Goal: Communication & Community: Share content

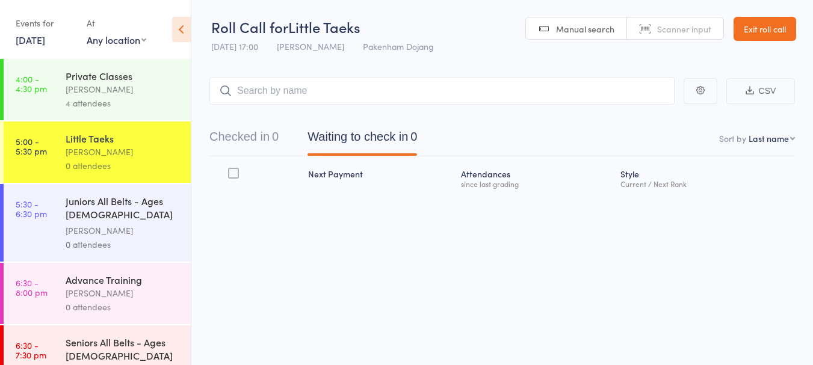
click at [120, 208] on div "Juniors All Belts - Ages [DEMOGRAPHIC_DATA] yrs" at bounding box center [123, 208] width 115 height 29
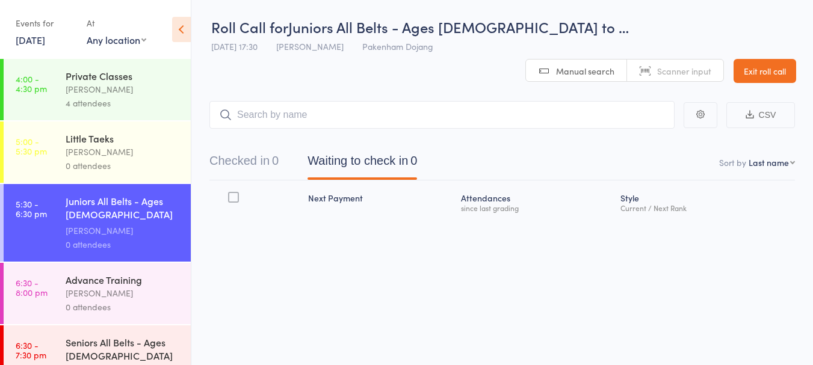
click at [761, 59] on link "Exit roll call" at bounding box center [764, 71] width 63 height 24
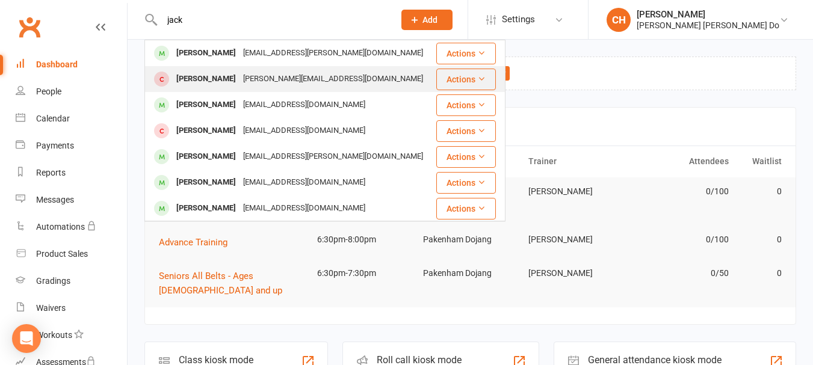
type input "jack"
click at [201, 75] on div "[PERSON_NAME]" at bounding box center [206, 78] width 67 height 17
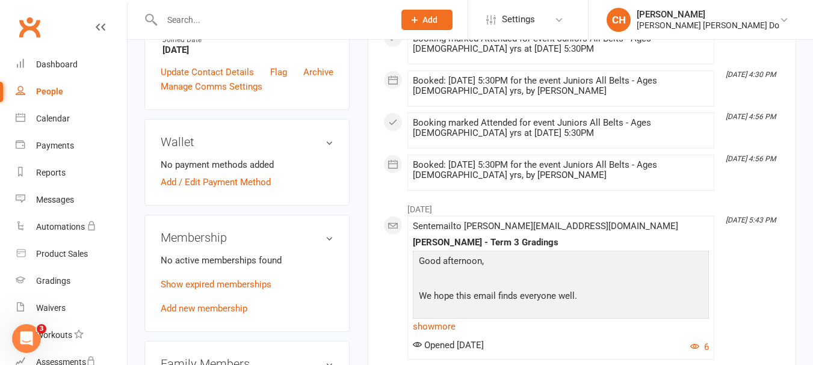
scroll to position [421, 0]
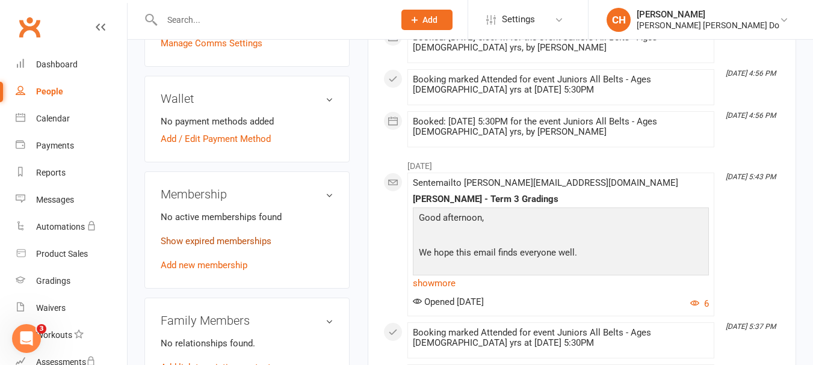
click at [221, 236] on link "Show expired memberships" at bounding box center [216, 241] width 111 height 11
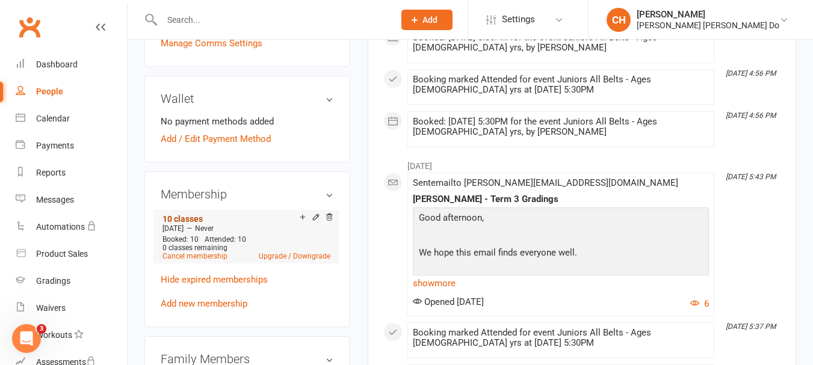
click at [192, 214] on link "10 classes" at bounding box center [182, 219] width 40 height 10
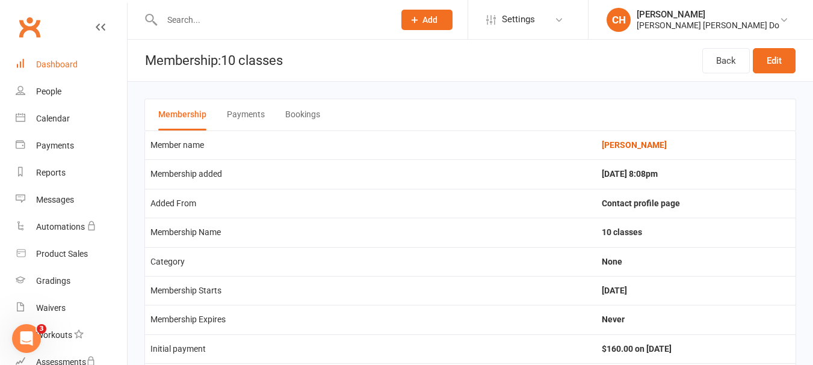
click at [47, 63] on div "Dashboard" at bounding box center [57, 65] width 42 height 10
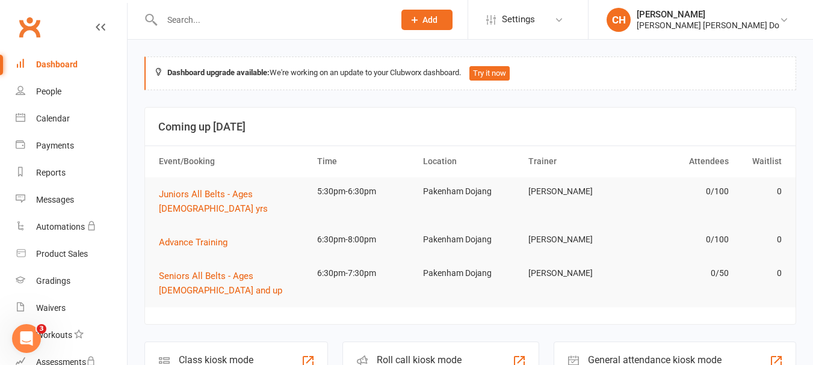
click at [169, 17] on input "text" at bounding box center [271, 19] width 227 height 17
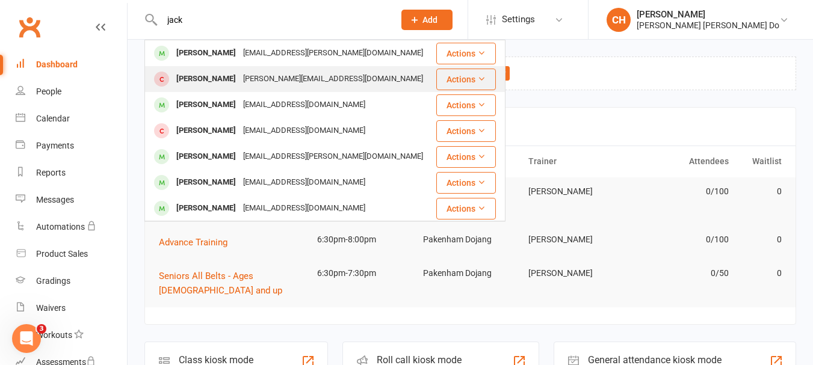
type input "jack"
click at [195, 82] on div "[PERSON_NAME]" at bounding box center [206, 78] width 67 height 17
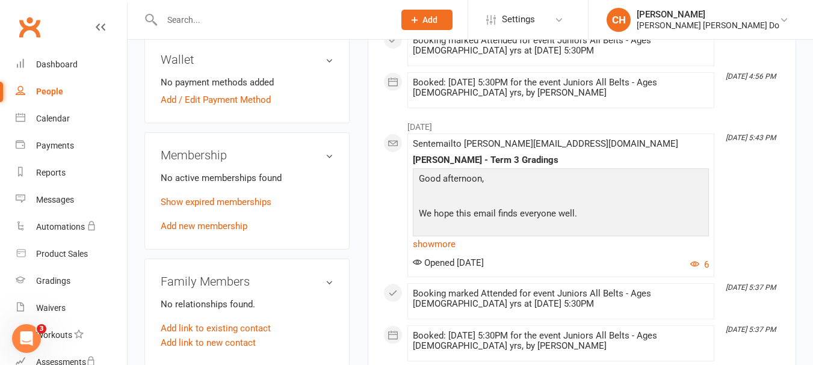
scroll to position [481, 0]
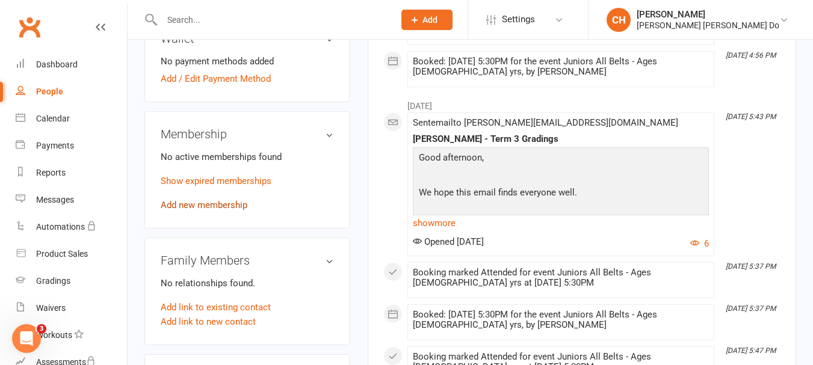
click at [217, 200] on link "Add new membership" at bounding box center [204, 205] width 87 height 11
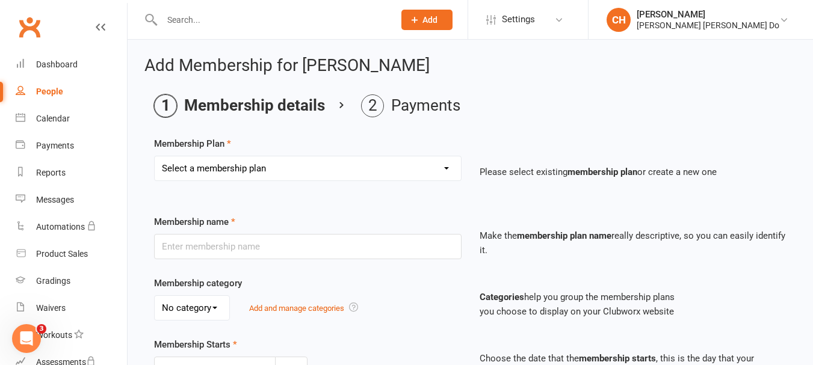
click at [291, 168] on select "Select a membership plan Create new Membership Plan Monthy Membership Payment L…" at bounding box center [308, 168] width 306 height 24
select select "6"
click at [155, 156] on select "Select a membership plan Create new Membership Plan Monthy Membership Payment L…" at bounding box center [308, 168] width 306 height 24
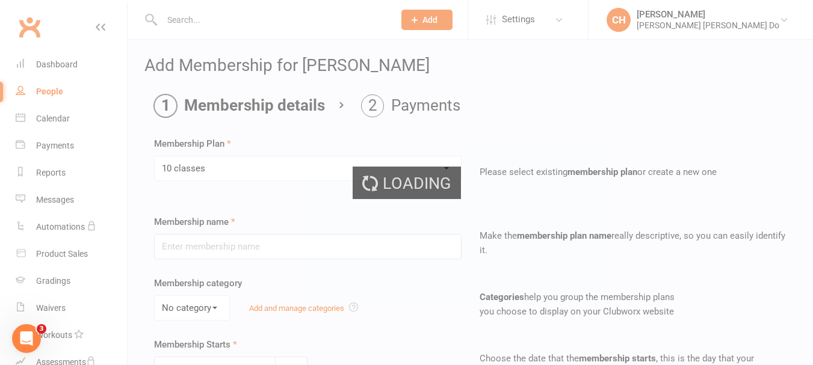
type input "10 classes"
type input "0"
type input "10"
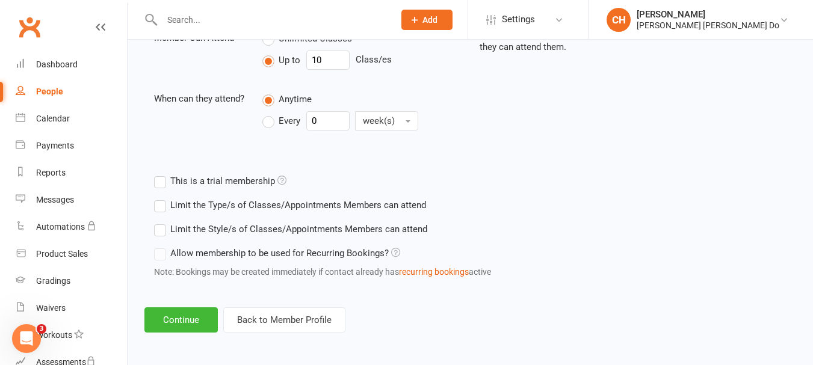
scroll to position [456, 0]
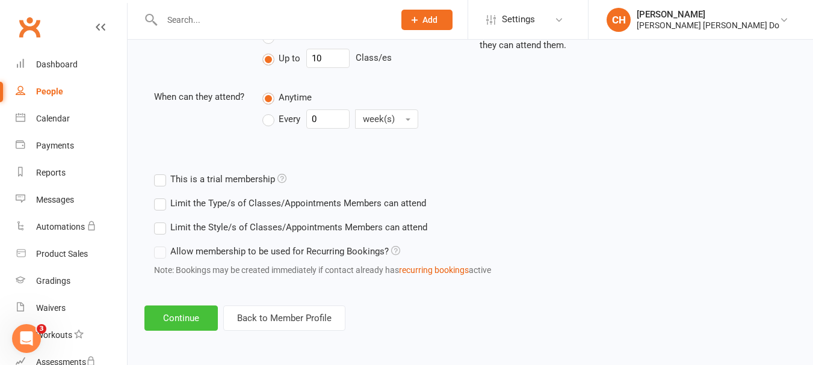
click at [191, 314] on button "Continue" at bounding box center [180, 318] width 73 height 25
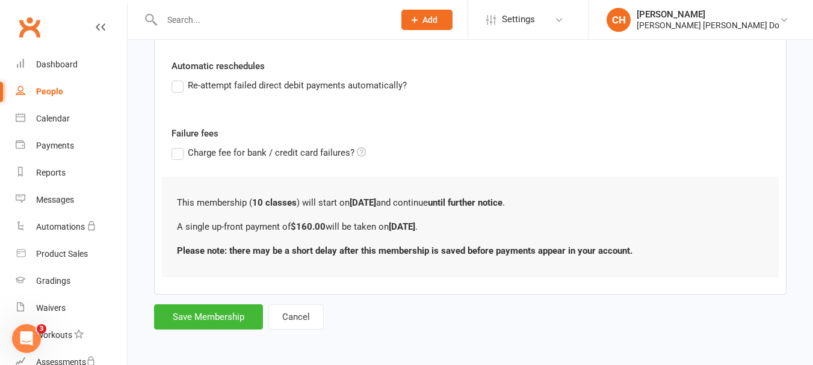
scroll to position [290, 0]
click at [200, 309] on button "Save Membership" at bounding box center [208, 315] width 109 height 25
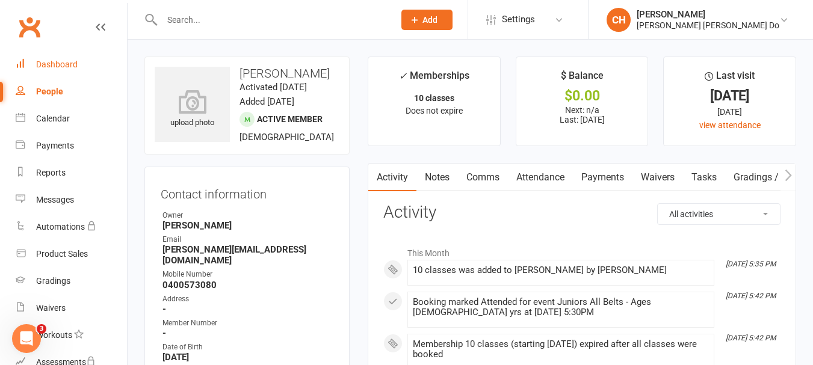
click at [64, 63] on div "Dashboard" at bounding box center [57, 65] width 42 height 10
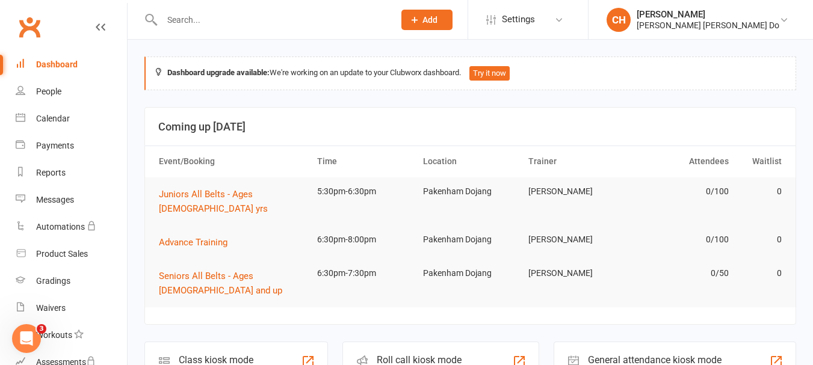
click at [415, 354] on div "Roll call kiosk mode" at bounding box center [420, 359] width 87 height 11
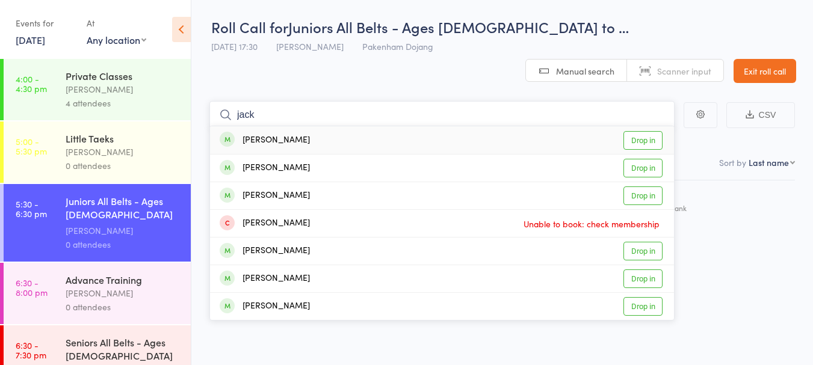
type input "jack"
click at [642, 131] on link "Drop in" at bounding box center [642, 140] width 39 height 19
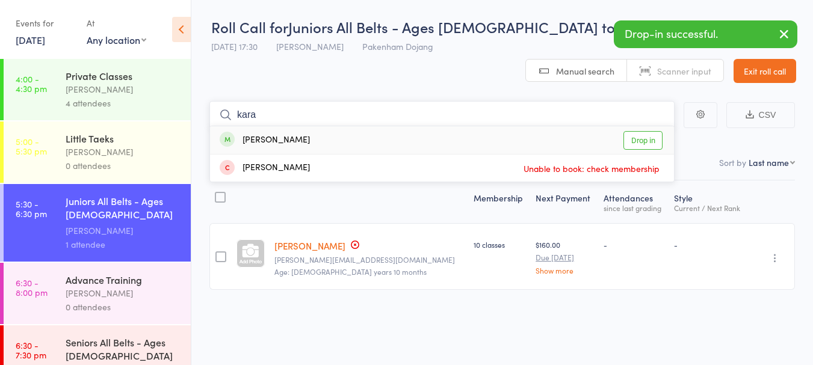
type input "kara"
click at [642, 131] on link "Drop in" at bounding box center [642, 140] width 39 height 19
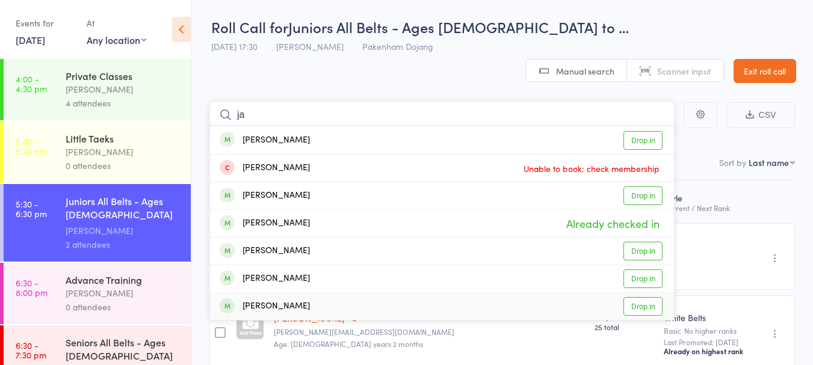
type input "j"
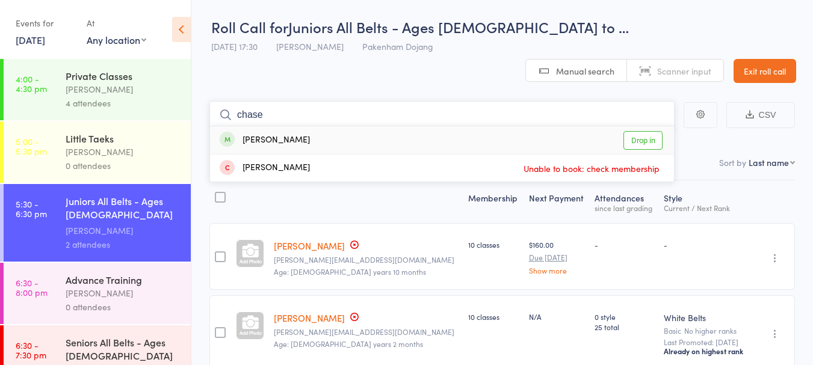
type input "chase"
click at [646, 131] on link "Drop in" at bounding box center [642, 140] width 39 height 19
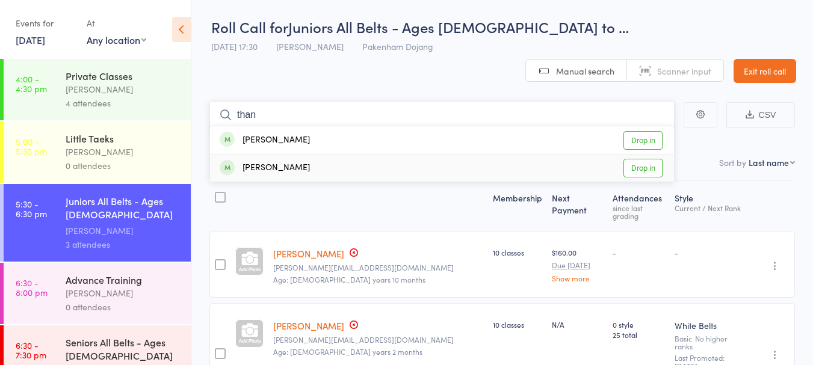
type input "than"
click at [647, 159] on link "Drop in" at bounding box center [642, 168] width 39 height 19
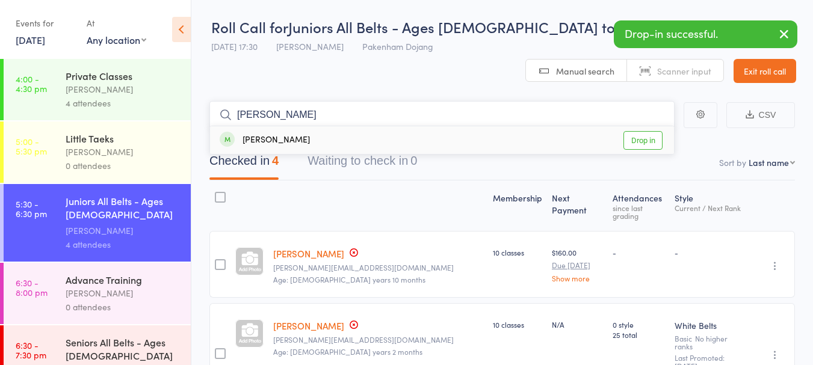
type input "aliyan"
click at [637, 131] on link "Drop in" at bounding box center [642, 140] width 39 height 19
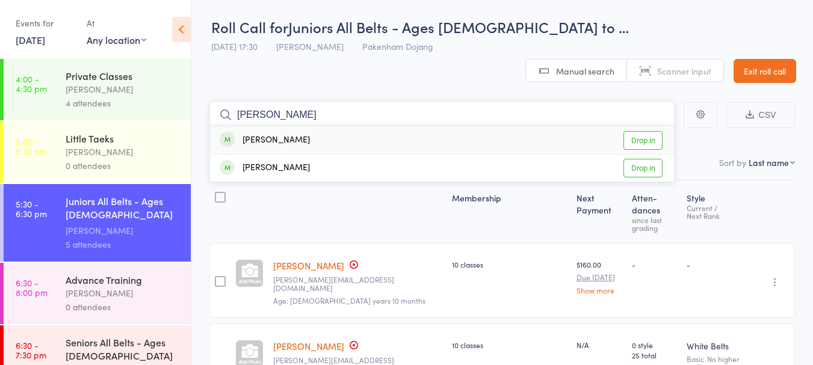
type input "jayme"
click at [646, 131] on link "Drop in" at bounding box center [642, 140] width 39 height 19
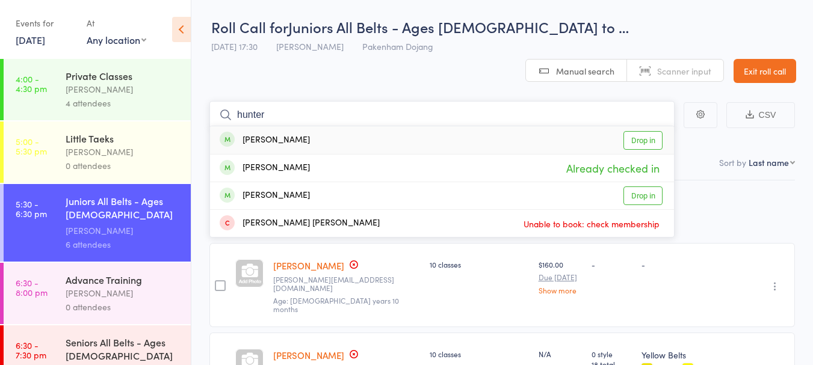
type input "hunter"
click at [656, 131] on link "Drop in" at bounding box center [642, 140] width 39 height 19
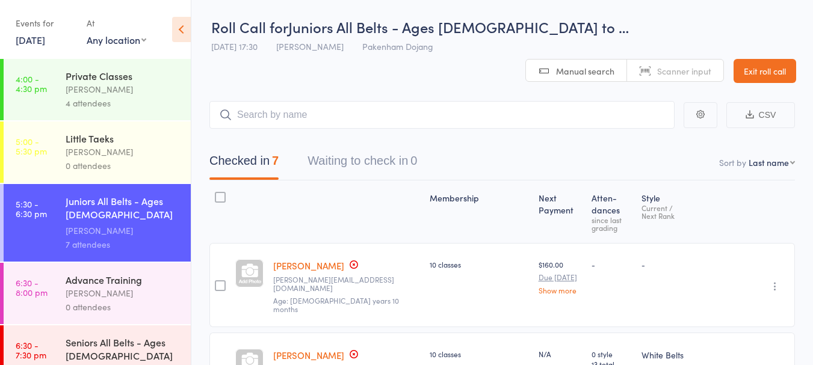
click at [758, 59] on link "Exit roll call" at bounding box center [764, 71] width 63 height 24
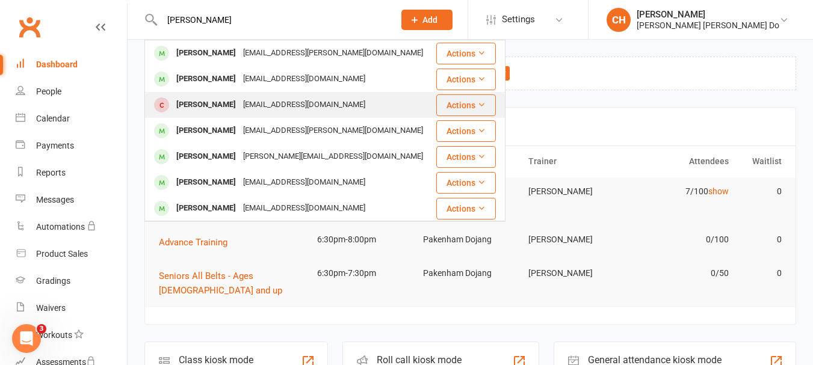
type input "[PERSON_NAME]"
click at [193, 101] on div "[PERSON_NAME]" at bounding box center [206, 104] width 67 height 17
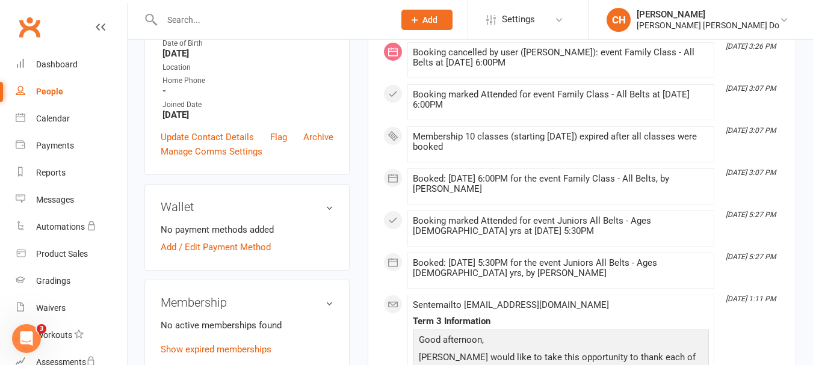
scroll to position [421, 0]
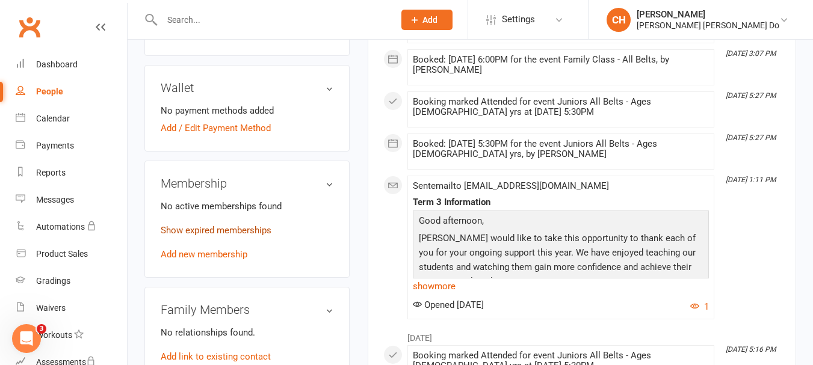
click at [217, 226] on link "Show expired memberships" at bounding box center [216, 230] width 111 height 11
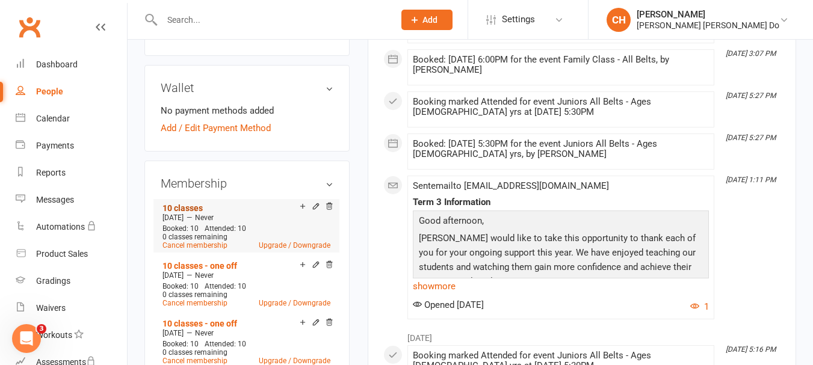
click at [184, 205] on link "10 classes" at bounding box center [182, 208] width 40 height 10
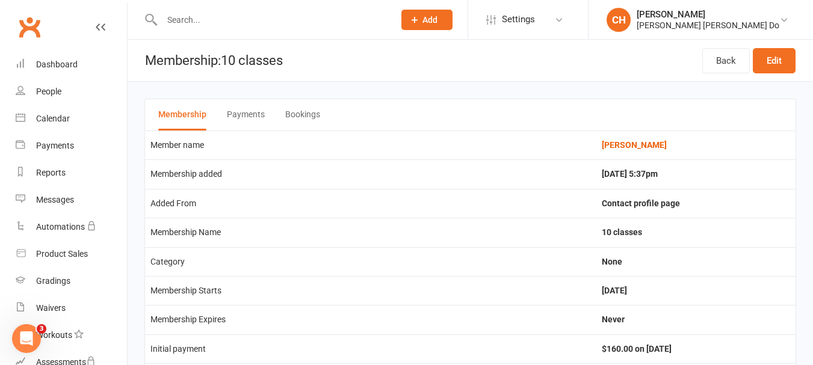
click at [96, 28] on icon at bounding box center [101, 27] width 10 height 10
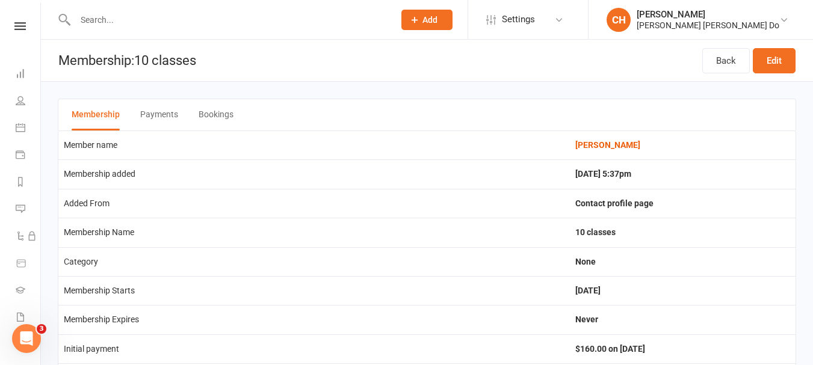
click at [105, 19] on input "text" at bounding box center [229, 19] width 314 height 17
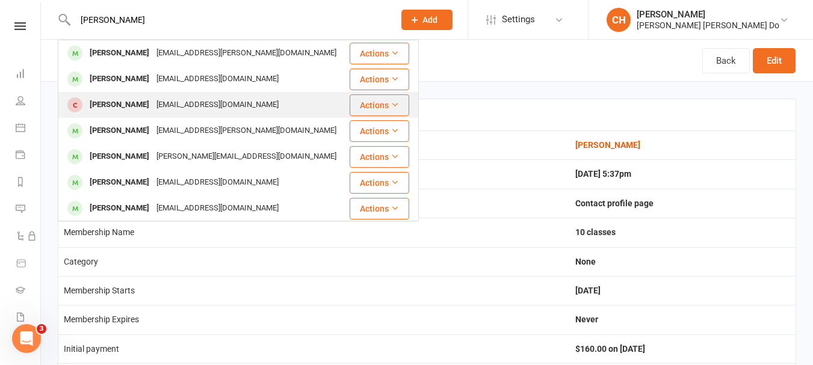
type input "jackson"
click at [111, 100] on div "[PERSON_NAME]" at bounding box center [119, 104] width 67 height 17
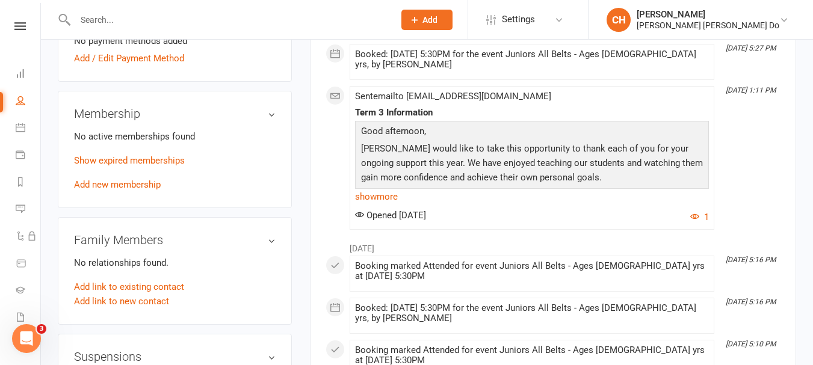
scroll to position [481, 0]
click at [149, 182] on link "Add new membership" at bounding box center [117, 183] width 87 height 11
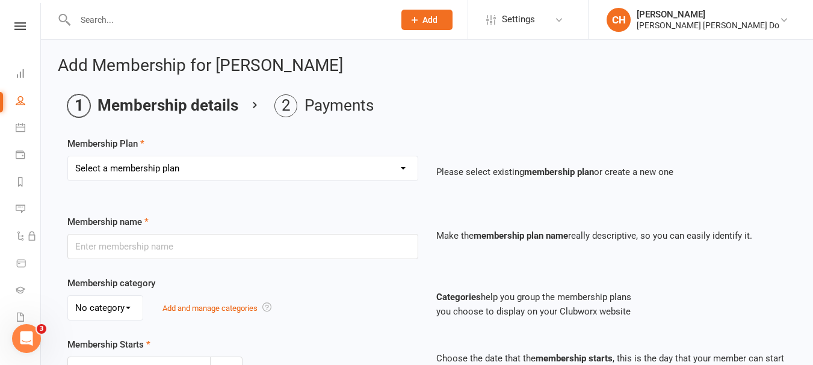
click at [185, 166] on select "Select a membership plan Create new Membership Plan Monthy Membership Payment L…" at bounding box center [243, 168] width 350 height 24
select select "6"
click at [68, 156] on select "Select a membership plan Create new Membership Plan Monthy Membership Payment L…" at bounding box center [243, 168] width 350 height 24
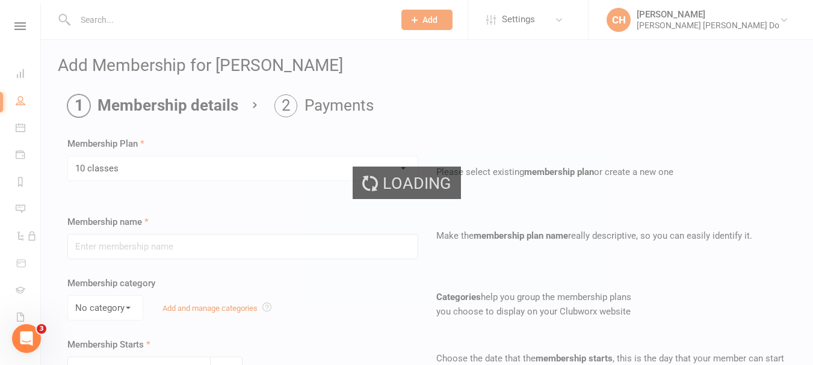
type input "10 classes"
type input "0"
type input "10"
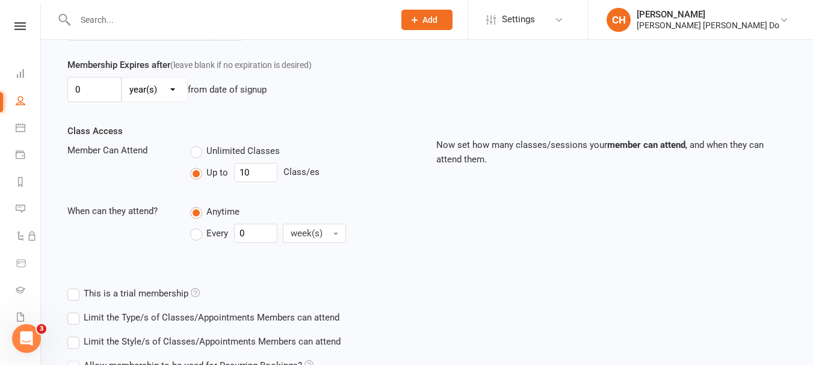
scroll to position [421, 0]
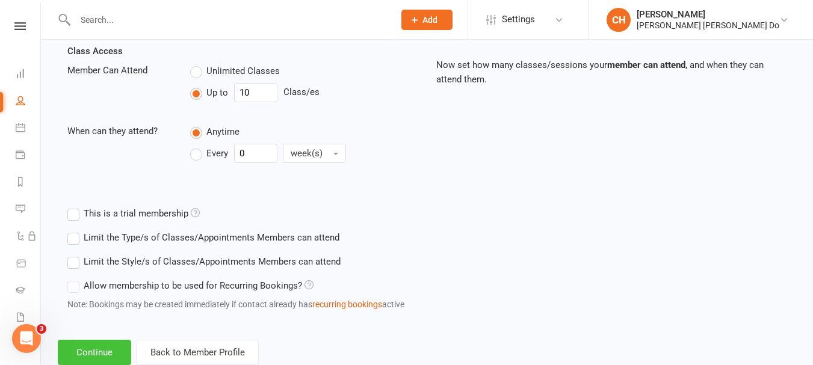
click at [97, 351] on button "Continue" at bounding box center [94, 352] width 73 height 25
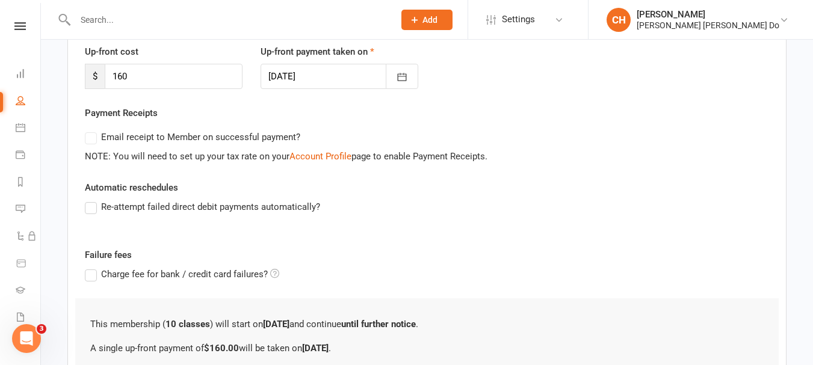
scroll to position [290, 0]
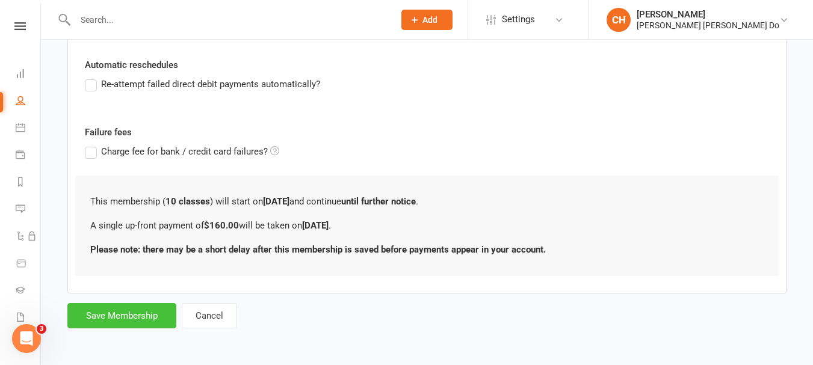
click at [134, 312] on button "Save Membership" at bounding box center [121, 315] width 109 height 25
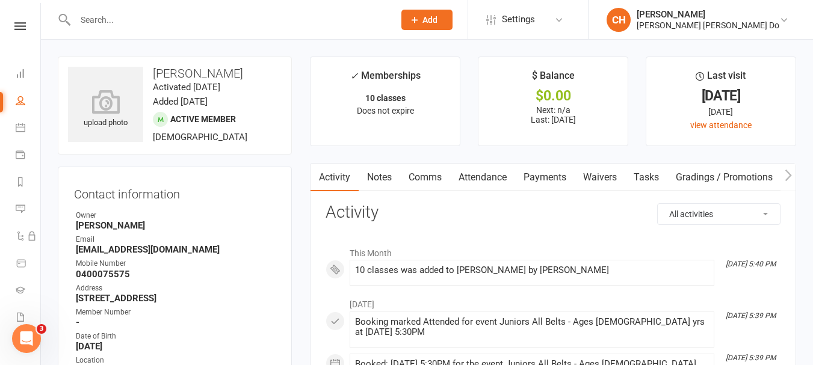
click at [14, 25] on icon at bounding box center [19, 26] width 11 height 8
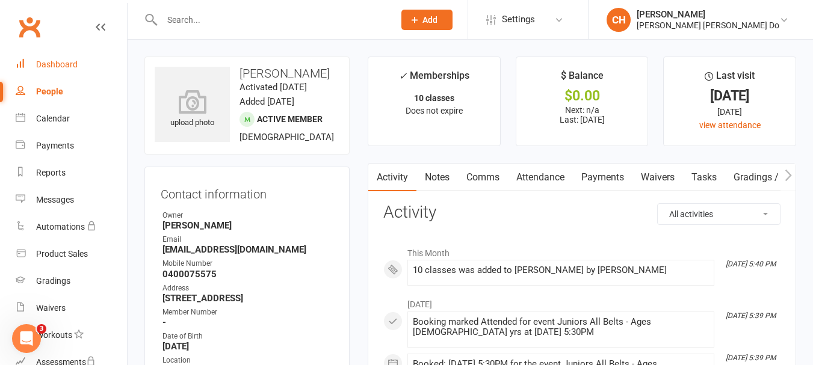
click at [67, 64] on div "Dashboard" at bounding box center [57, 65] width 42 height 10
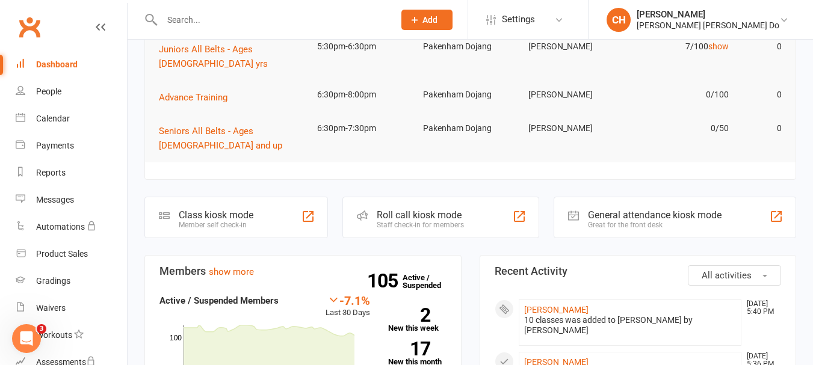
scroll to position [180, 0]
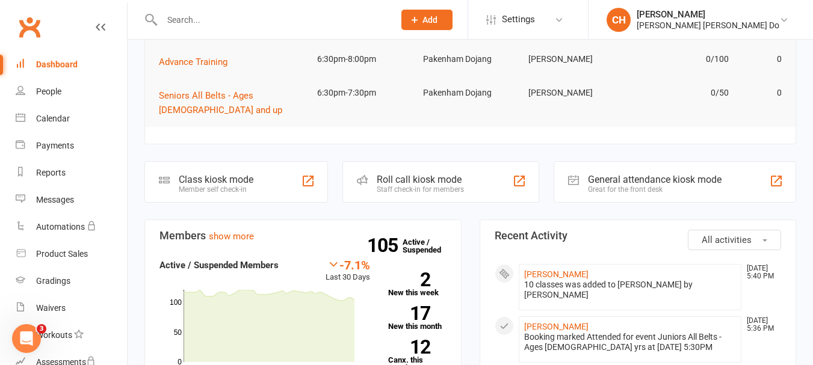
click at [415, 174] on div "Roll call kiosk mode" at bounding box center [420, 179] width 87 height 11
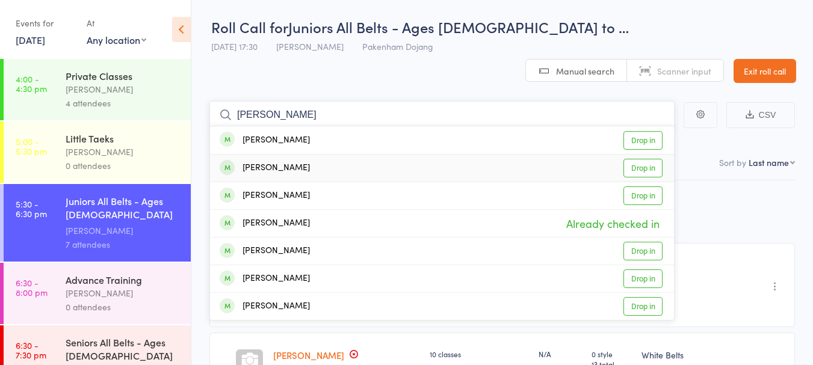
type input "[PERSON_NAME]"
click at [637, 159] on link "Drop in" at bounding box center [642, 168] width 39 height 19
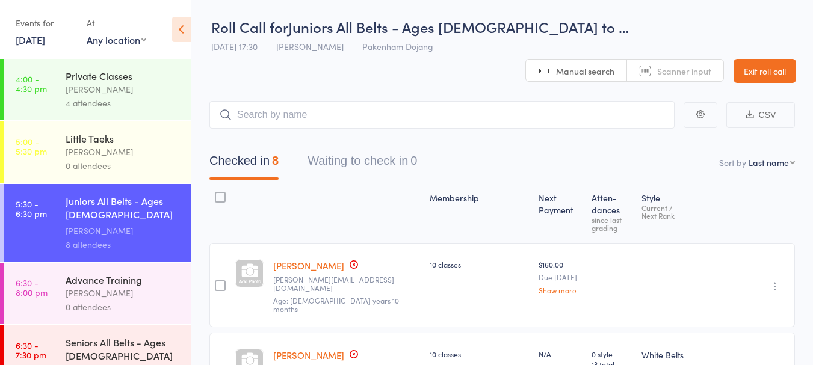
click at [762, 59] on link "Exit roll call" at bounding box center [764, 71] width 63 height 24
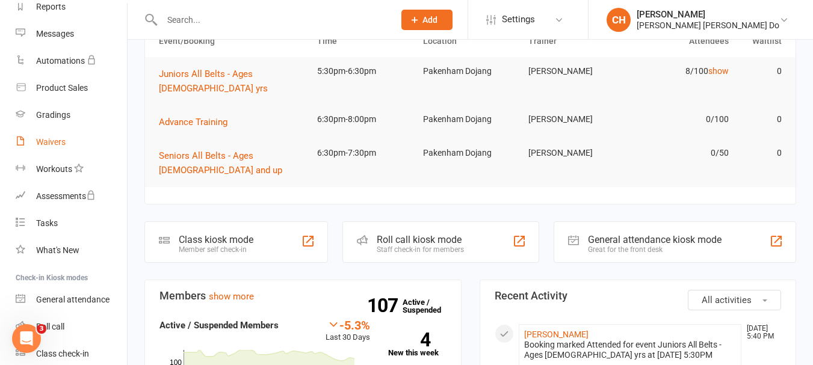
scroll to position [93, 0]
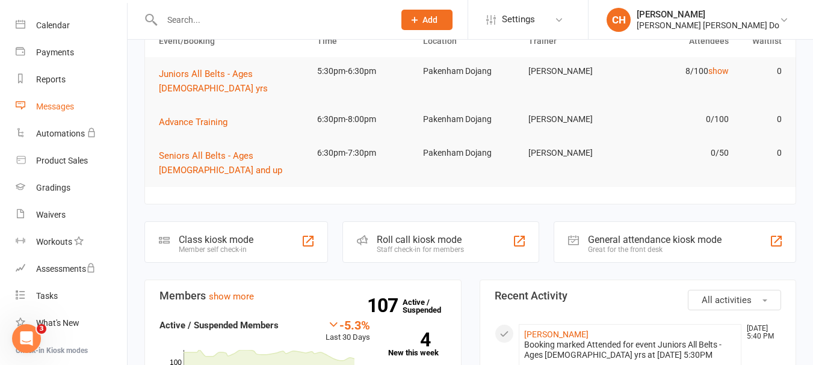
click at [58, 103] on div "Messages" at bounding box center [55, 107] width 38 height 10
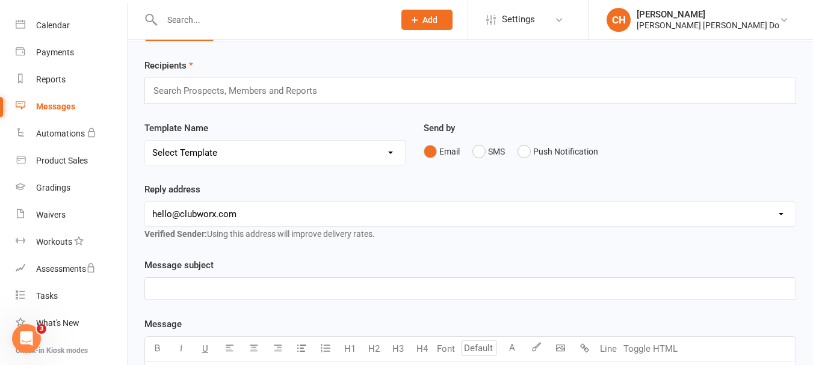
scroll to position [60, 0]
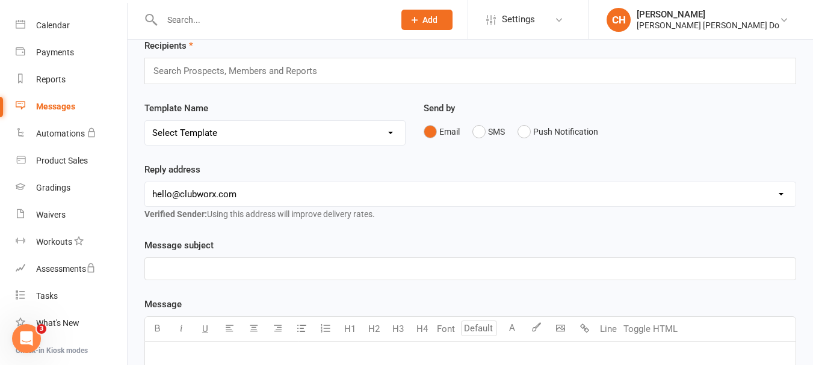
click at [186, 267] on p "﻿" at bounding box center [470, 269] width 636 height 14
click at [150, 267] on div "Taekwondo [DATE] Night Training" at bounding box center [470, 269] width 650 height 22
click at [348, 271] on p "Updated Taekwondo [DATE] Night Training" at bounding box center [470, 269] width 636 height 14
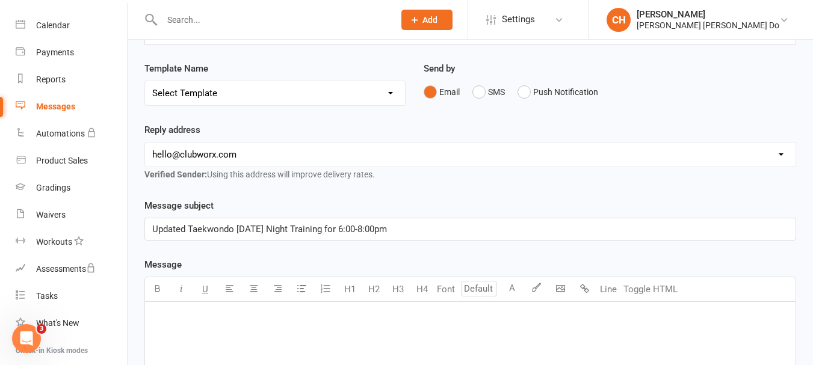
scroll to position [120, 0]
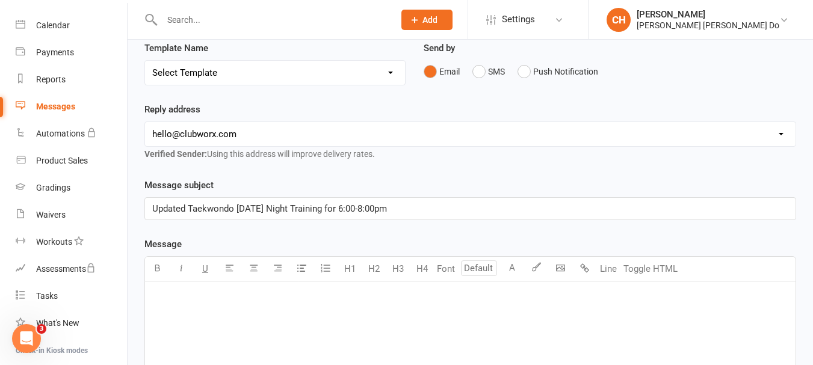
click at [372, 211] on span "Updated Taekwondo [DATE] Night Training for 6:00-8:00pm" at bounding box center [269, 208] width 235 height 11
click at [396, 226] on div "Message subject Updated Taekwondo [DATE] Night Training for 6:00pm-8:00pm Messa…" at bounding box center [470, 365] width 652 height 375
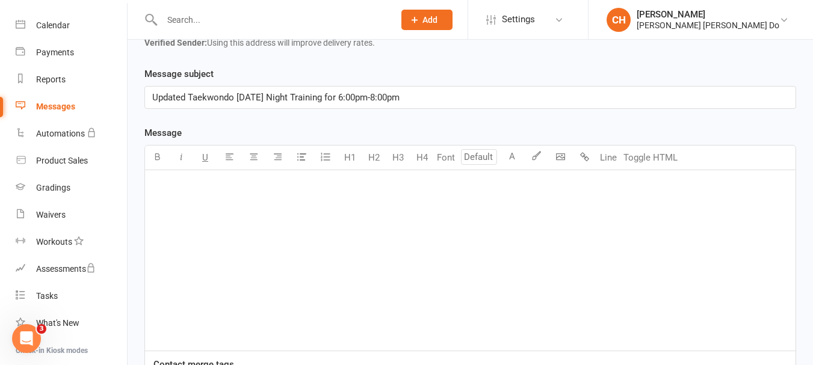
scroll to position [241, 0]
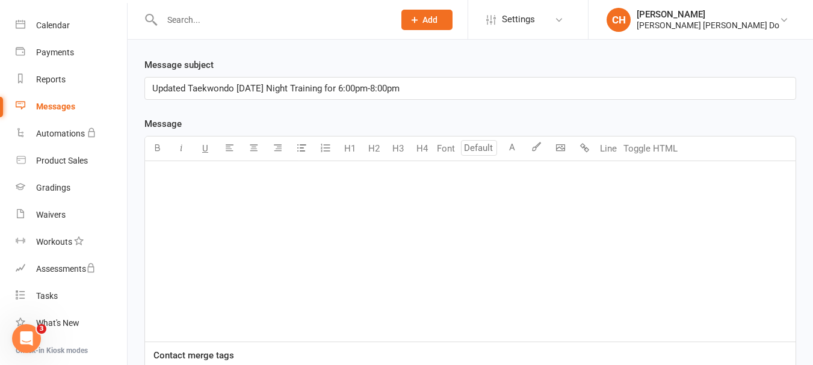
click at [175, 178] on p "﻿" at bounding box center [470, 177] width 636 height 14
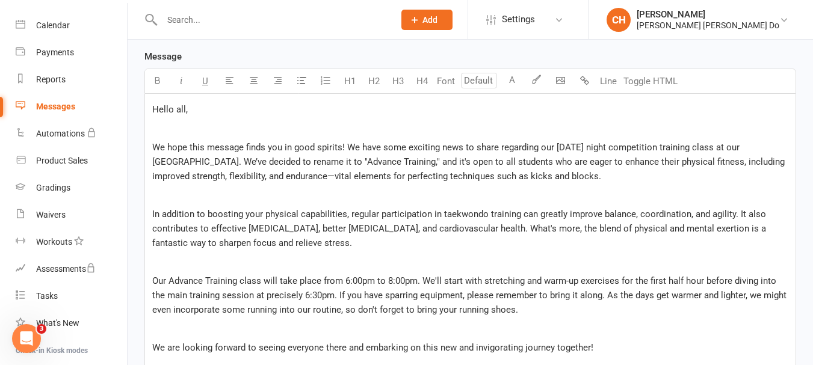
scroll to position [368, 0]
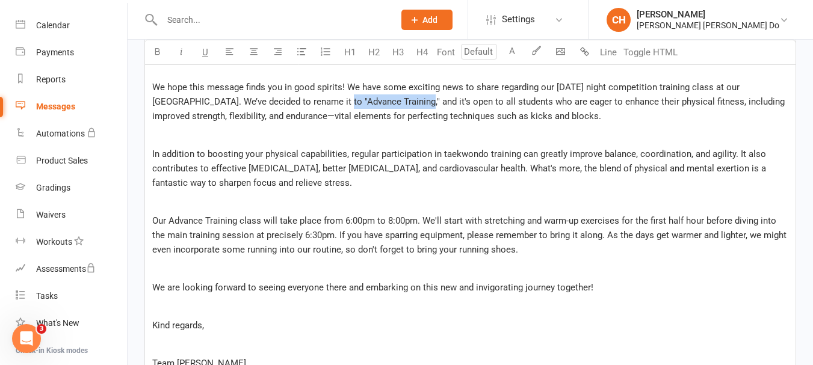
drag, startPoint x: 334, startPoint y: 102, endPoint x: 411, endPoint y: 101, distance: 76.4
click at [411, 101] on span "We hope this message finds you in good spirits! We have some exciting news to s…" at bounding box center [469, 102] width 635 height 40
click at [156, 51] on icon "button" at bounding box center [157, 51] width 9 height 9
click at [304, 147] on p "In addition to boosting your physical capabilities, regular participation in ta…" at bounding box center [470, 168] width 636 height 43
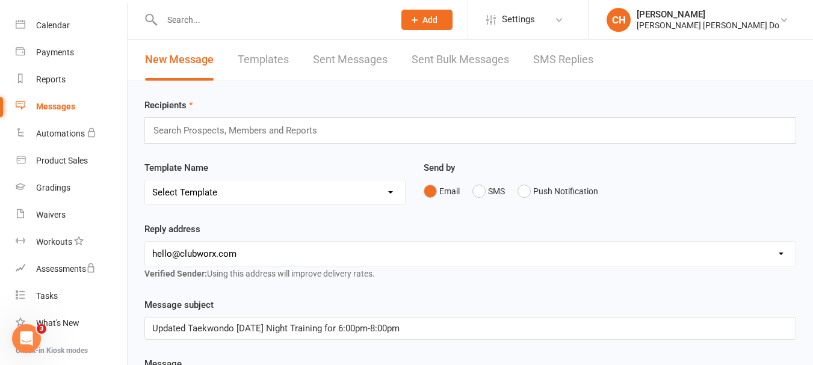
scroll to position [0, 0]
click at [150, 132] on div "Search Prospects, Members and Reports" at bounding box center [470, 131] width 652 height 26
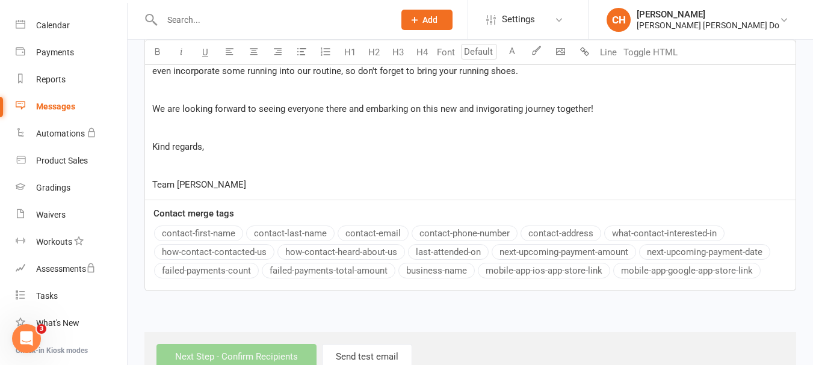
scroll to position [581, 0]
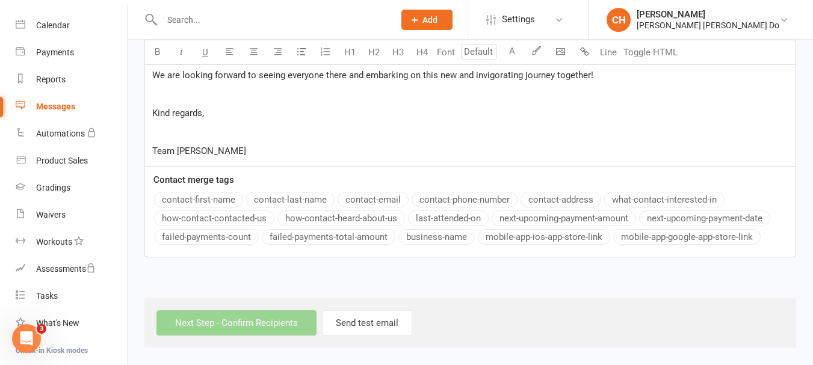
click at [234, 321] on div "Next Step - Confirm Recipients Send test email" at bounding box center [470, 322] width 652 height 49
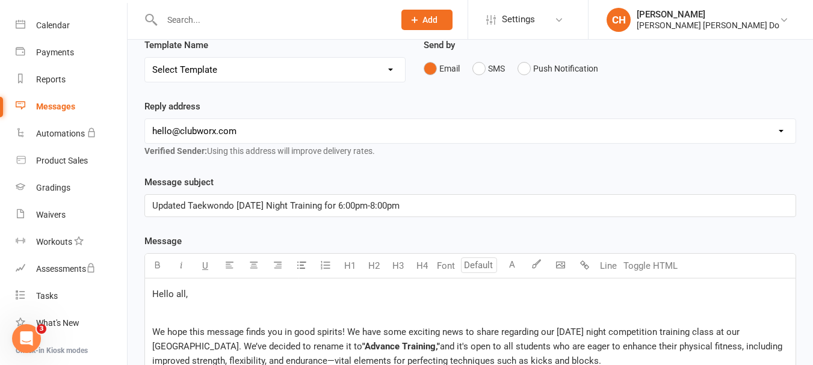
scroll to position [0, 0]
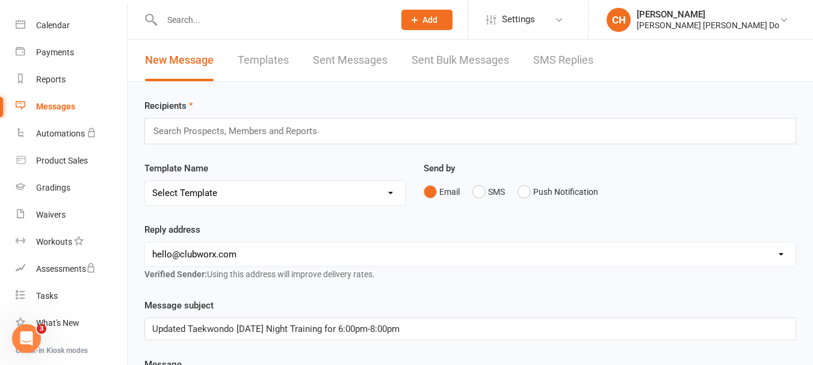
click at [156, 131] on input "text" at bounding box center [240, 131] width 176 height 16
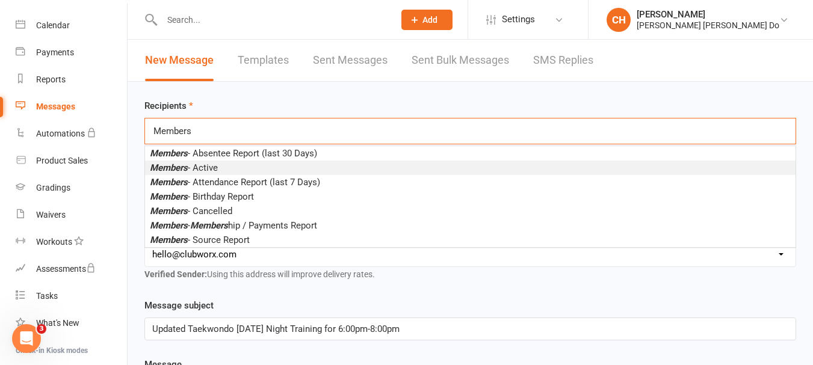
type input "Members"
click at [165, 168] on em "Members" at bounding box center [169, 167] width 38 height 11
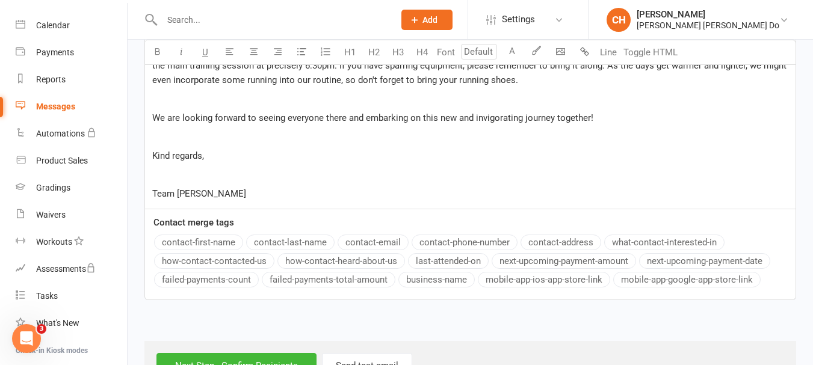
scroll to position [584, 0]
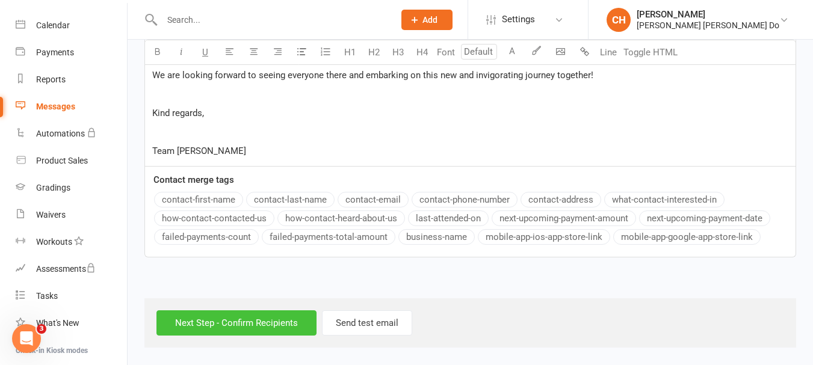
click at [239, 317] on input "Next Step - Confirm Recipients" at bounding box center [236, 322] width 160 height 25
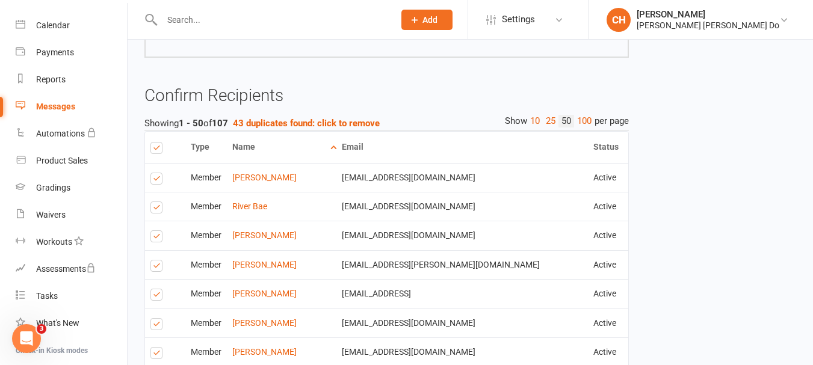
scroll to position [602, 0]
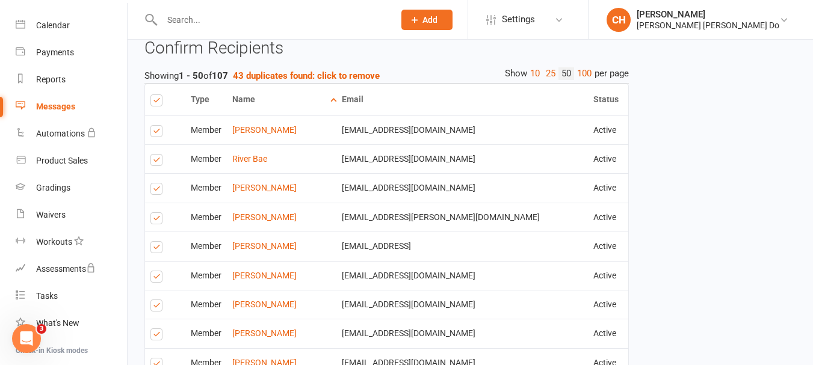
click at [153, 133] on label at bounding box center [158, 133] width 16 height 0
click at [153, 126] on input "checkbox" at bounding box center [154, 126] width 8 height 0
click at [155, 162] on label at bounding box center [158, 162] width 16 height 0
click at [155, 155] on input "checkbox" at bounding box center [154, 155] width 8 height 0
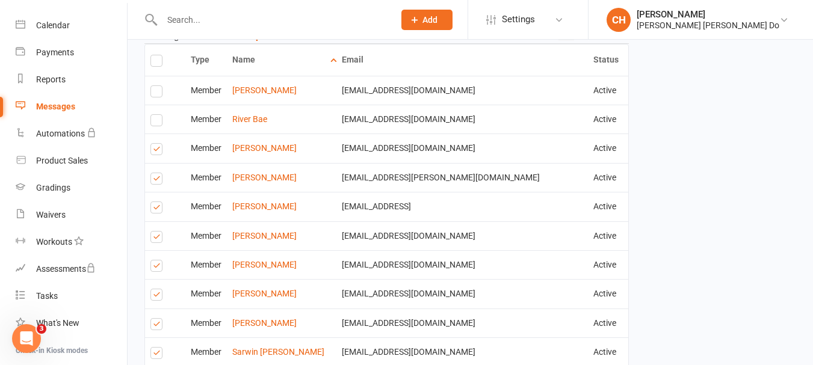
scroll to position [662, 0]
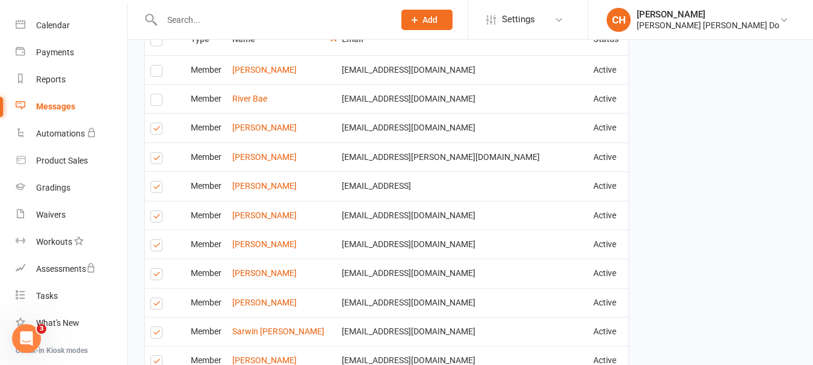
click at [155, 160] on label at bounding box center [158, 160] width 16 height 0
click at [155, 153] on input "checkbox" at bounding box center [154, 153] width 8 height 0
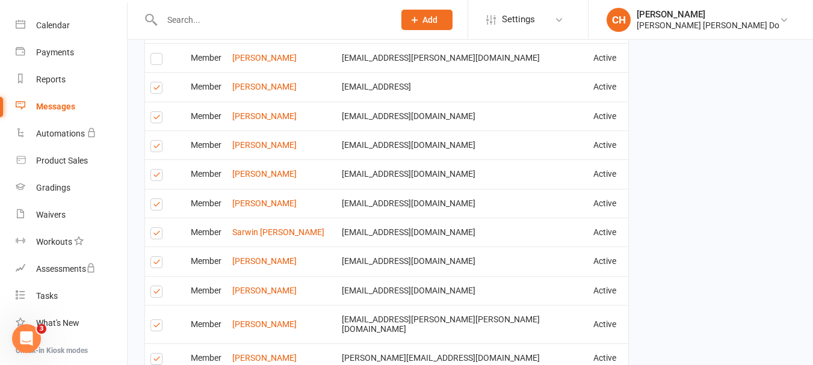
scroll to position [782, 0]
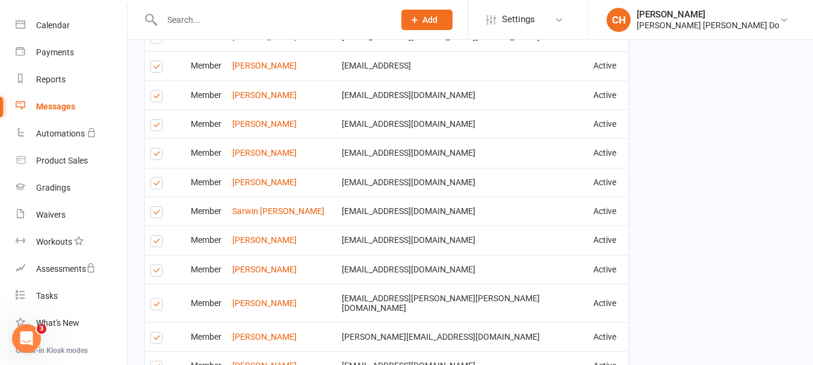
click at [155, 156] on label at bounding box center [158, 156] width 16 height 0
click at [155, 149] on input "checkbox" at bounding box center [154, 149] width 8 height 0
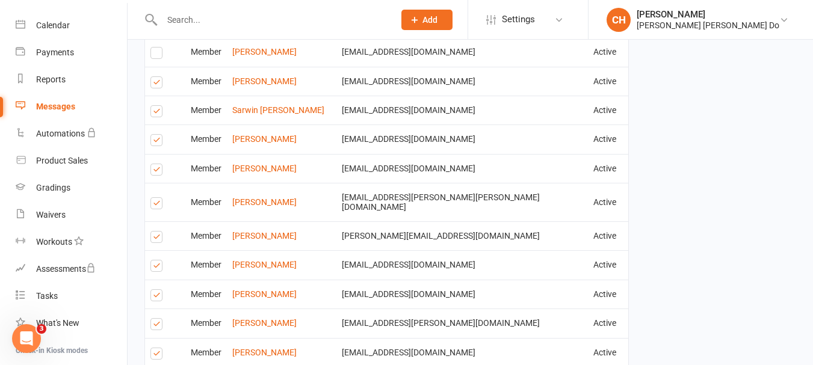
scroll to position [902, 0]
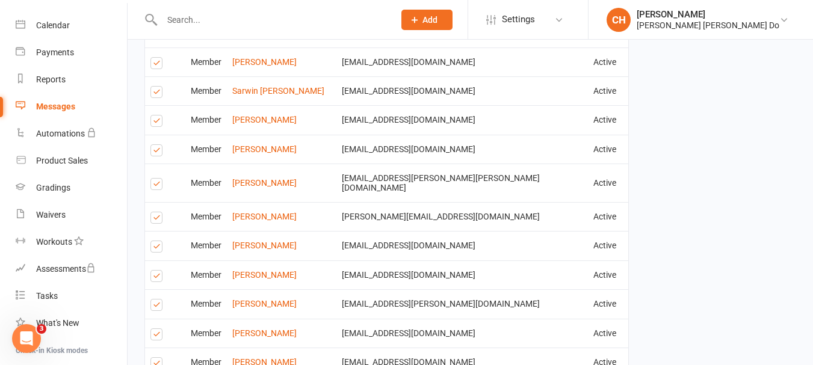
click at [158, 152] on label at bounding box center [158, 152] width 16 height 0
click at [158, 145] on input "checkbox" at bounding box center [154, 145] width 8 height 0
click at [153, 220] on label at bounding box center [158, 220] width 16 height 0
click at [153, 212] on input "checkbox" at bounding box center [154, 212] width 8 height 0
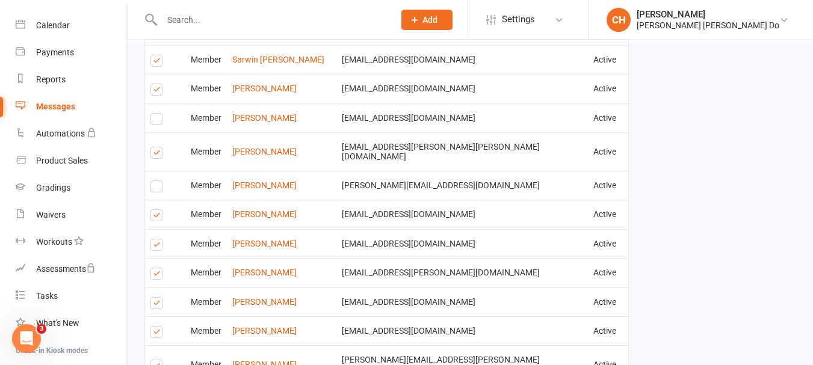
scroll to position [963, 0]
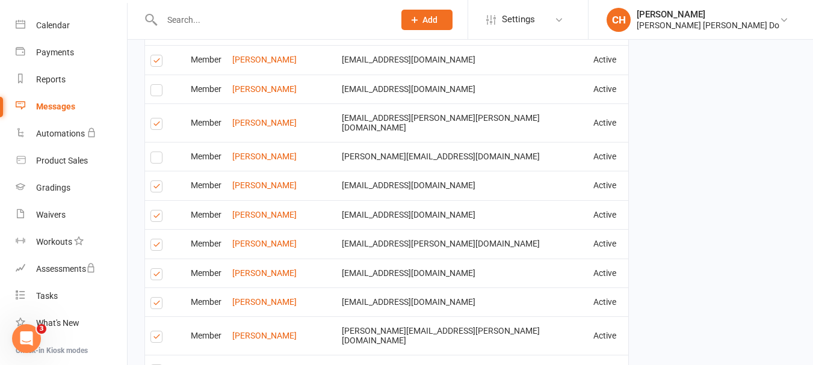
click at [155, 247] on label at bounding box center [158, 247] width 16 height 0
click at [155, 239] on input "checkbox" at bounding box center [154, 239] width 8 height 0
click at [158, 276] on label at bounding box center [158, 276] width 16 height 0
click at [158, 269] on input "checkbox" at bounding box center [154, 269] width 8 height 0
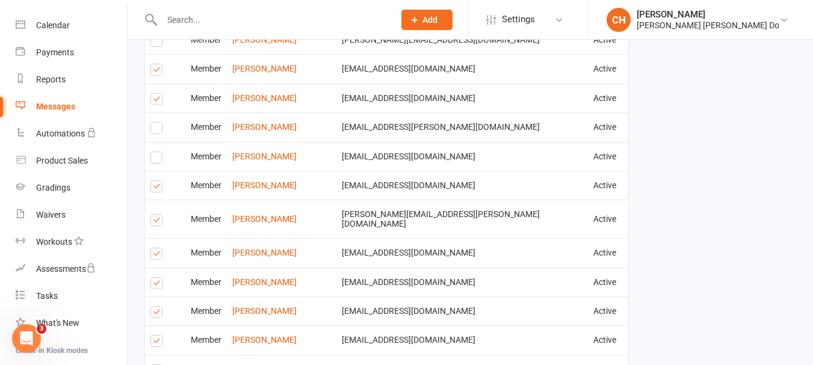
scroll to position [1083, 0]
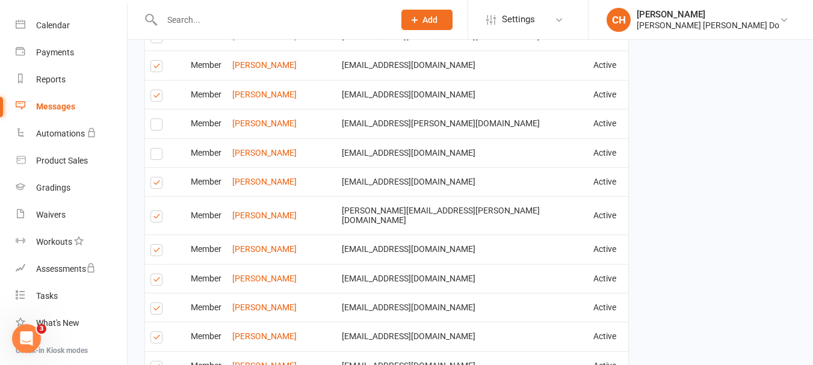
click at [154, 218] on label at bounding box center [158, 218] width 16 height 0
click at [154, 211] on input "checkbox" at bounding box center [154, 211] width 8 height 0
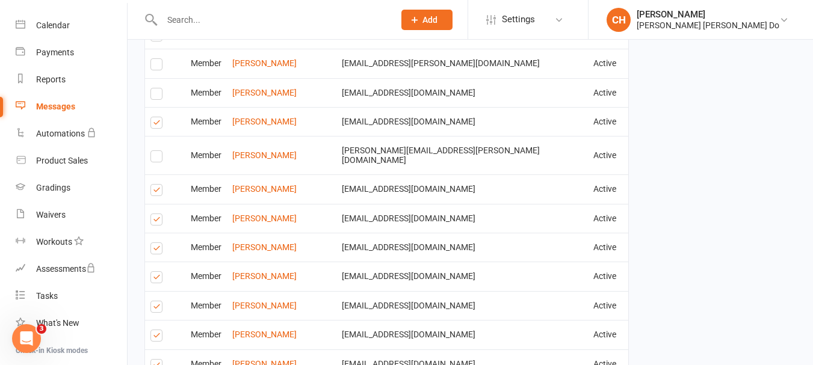
scroll to position [1203, 0]
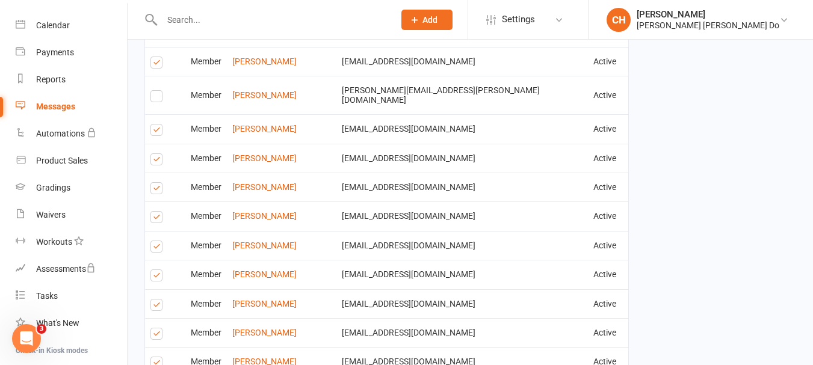
click at [158, 248] on label at bounding box center [158, 248] width 16 height 0
click at [158, 241] on input "checkbox" at bounding box center [154, 241] width 8 height 0
click at [155, 277] on label at bounding box center [158, 277] width 16 height 0
click at [155, 270] on input "checkbox" at bounding box center [154, 270] width 8 height 0
click at [158, 307] on label at bounding box center [158, 307] width 16 height 0
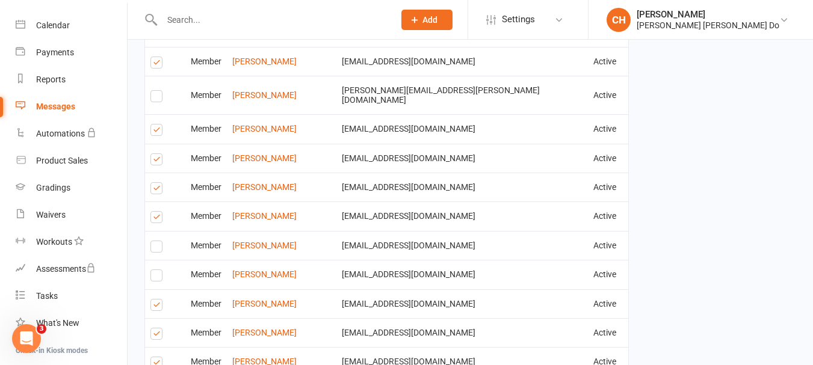
click at [158, 300] on input "checkbox" at bounding box center [154, 300] width 8 height 0
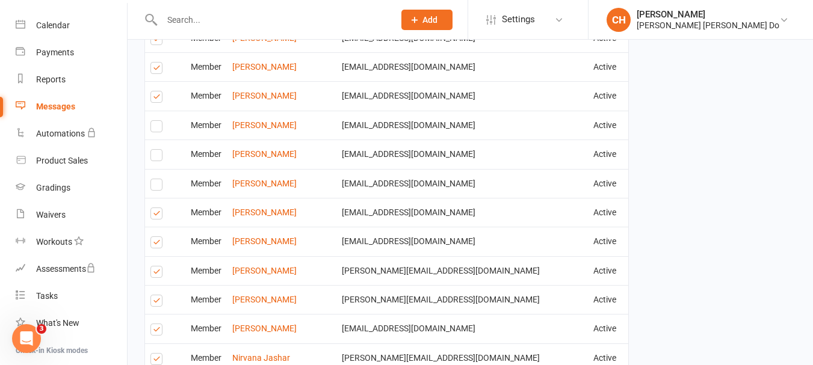
scroll to position [1384, 0]
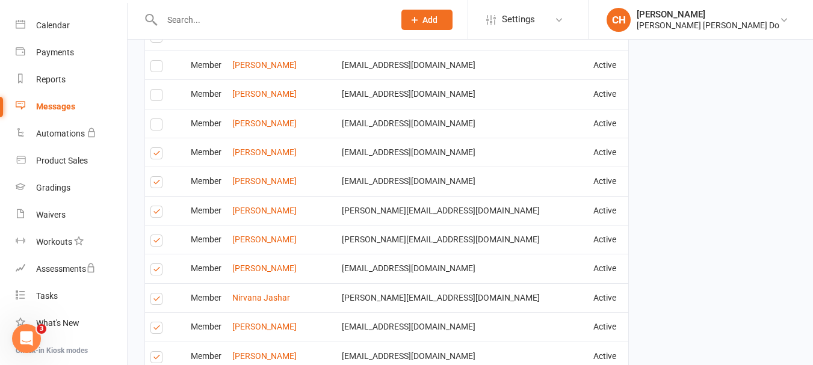
click at [152, 155] on label at bounding box center [158, 155] width 16 height 0
click at [152, 148] on input "checkbox" at bounding box center [154, 148] width 8 height 0
click at [156, 214] on label at bounding box center [158, 214] width 16 height 0
click at [156, 206] on input "checkbox" at bounding box center [154, 206] width 8 height 0
click at [153, 242] on label at bounding box center [158, 242] width 16 height 0
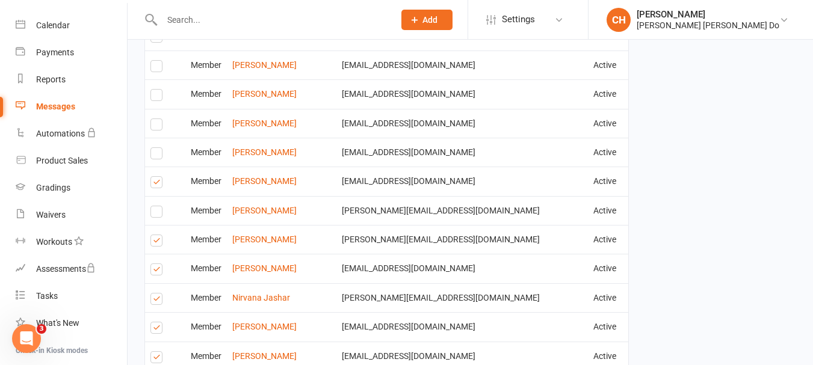
click at [153, 235] on input "checkbox" at bounding box center [154, 235] width 8 height 0
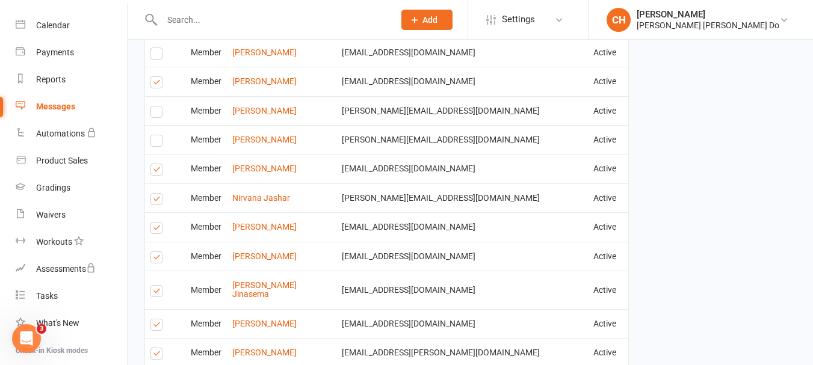
scroll to position [1504, 0]
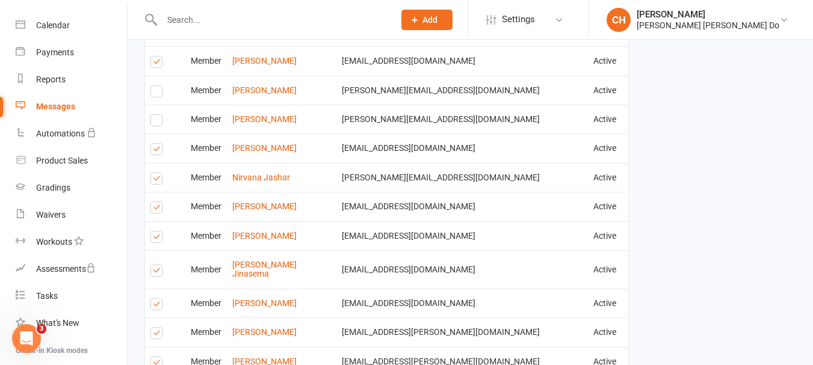
click at [153, 239] on label at bounding box center [158, 239] width 16 height 0
click at [153, 232] on input "checkbox" at bounding box center [154, 232] width 8 height 0
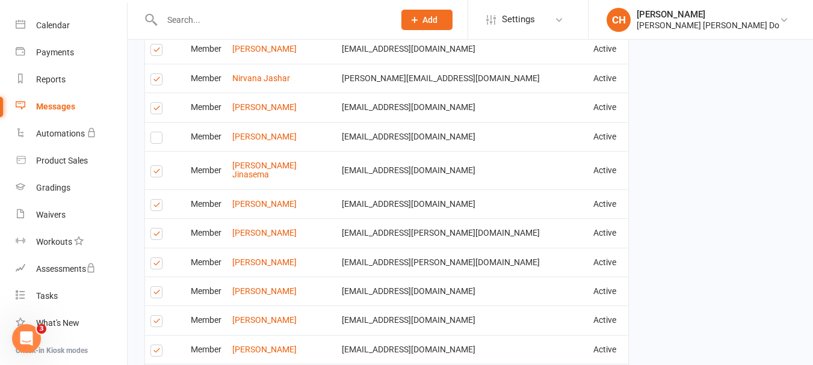
scroll to position [1624, 0]
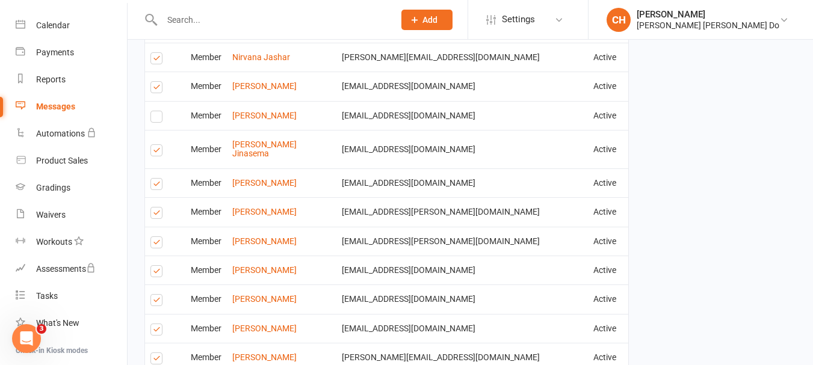
click at [155, 215] on label at bounding box center [158, 215] width 16 height 0
click at [155, 208] on input "checkbox" at bounding box center [154, 208] width 8 height 0
click at [158, 244] on label at bounding box center [158, 244] width 16 height 0
click at [158, 237] on input "checkbox" at bounding box center [154, 237] width 8 height 0
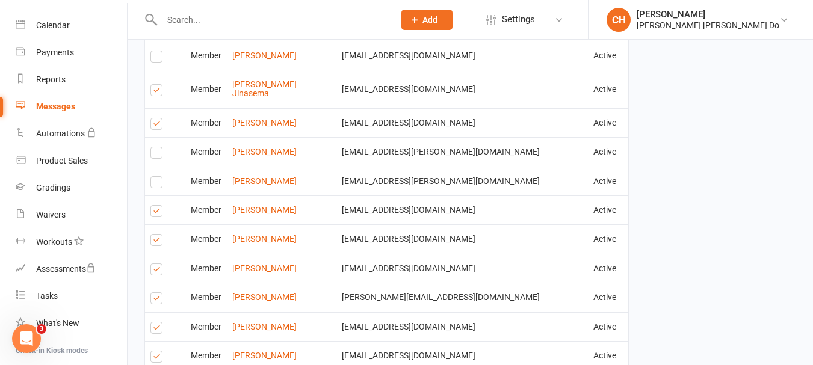
scroll to position [1745, 0]
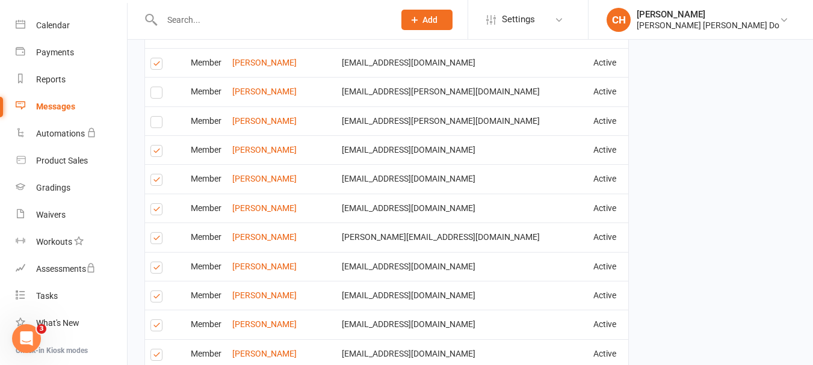
click at [155, 153] on label at bounding box center [158, 153] width 16 height 0
click at [155, 146] on input "checkbox" at bounding box center [154, 146] width 8 height 0
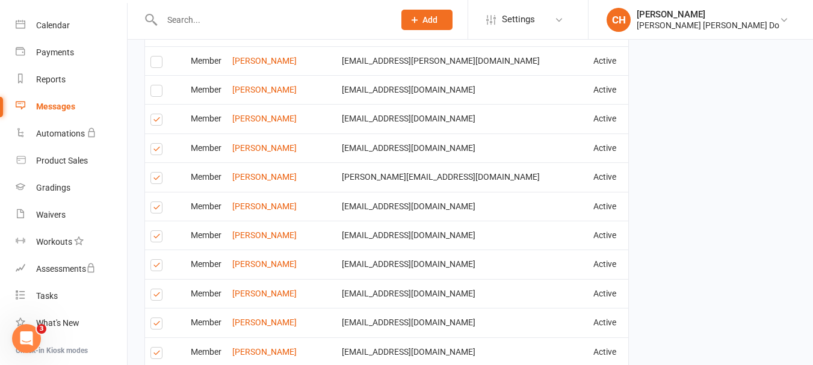
scroll to position [1865, 0]
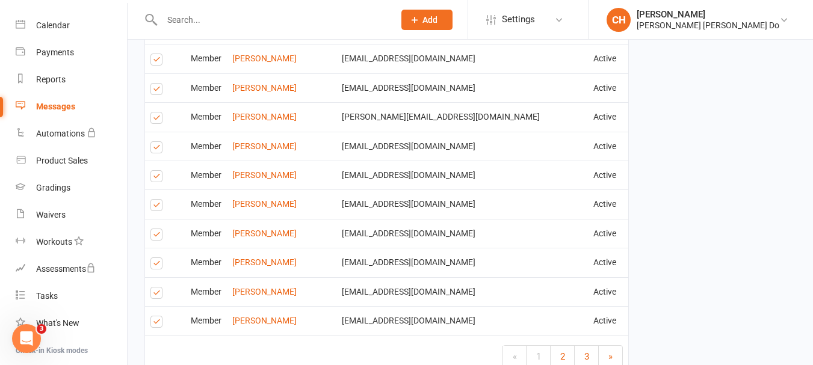
click at [162, 236] on label at bounding box center [158, 236] width 16 height 0
click at [158, 229] on input "checkbox" at bounding box center [154, 229] width 8 height 0
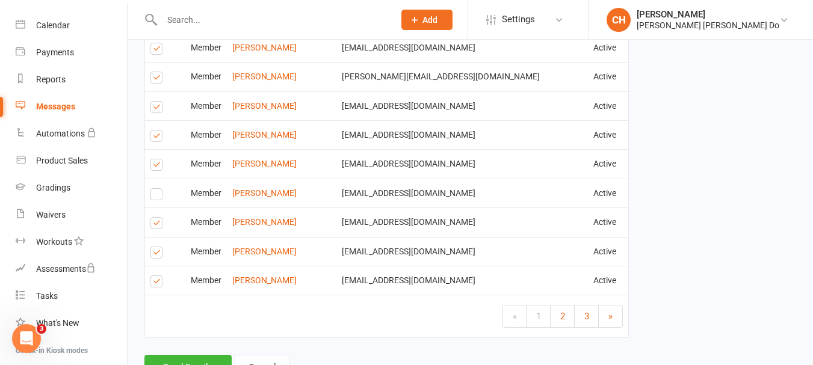
scroll to position [1925, 0]
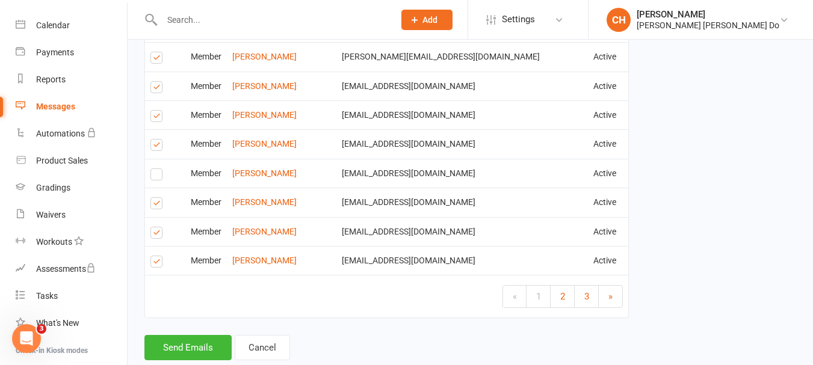
click at [159, 235] on label at bounding box center [158, 235] width 16 height 0
click at [158, 227] on input "checkbox" at bounding box center [154, 227] width 8 height 0
click at [155, 263] on label at bounding box center [158, 263] width 16 height 0
click at [155, 256] on input "checkbox" at bounding box center [154, 256] width 8 height 0
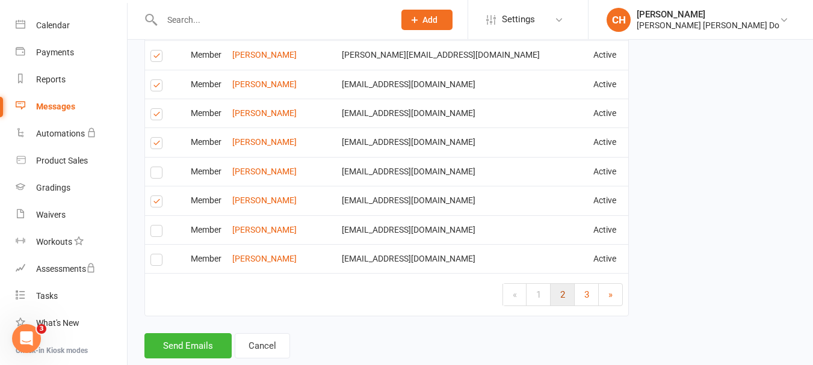
click at [560, 289] on span "2" at bounding box center [562, 294] width 5 height 11
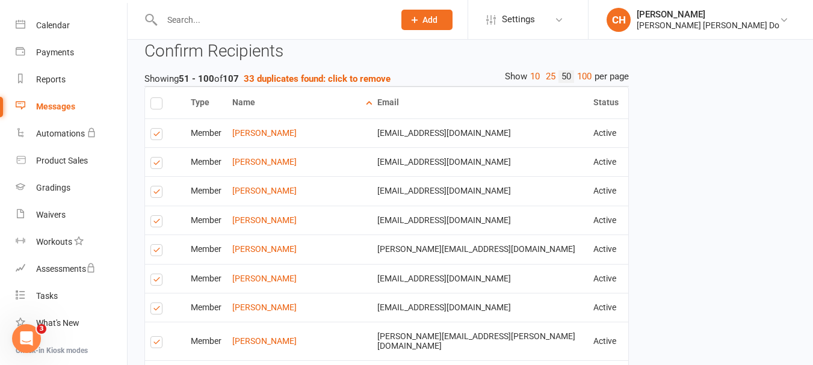
scroll to position [603, 0]
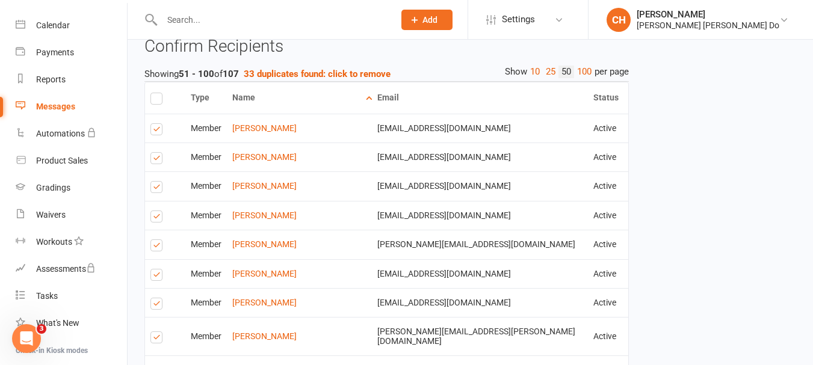
click at [155, 131] on label at bounding box center [158, 131] width 16 height 0
click at [155, 124] on input "checkbox" at bounding box center [154, 124] width 8 height 0
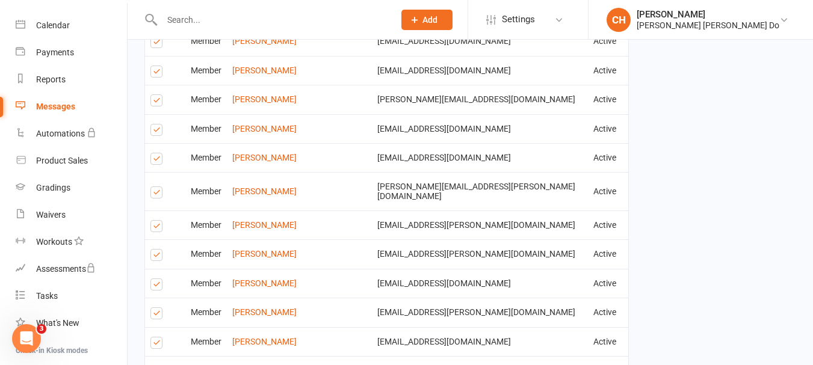
scroll to position [784, 0]
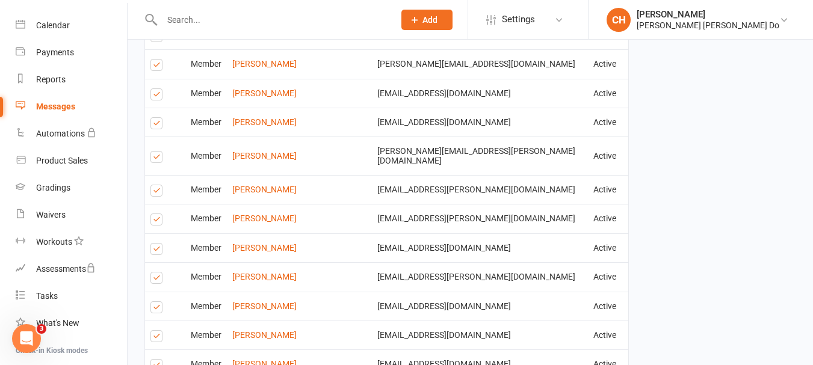
click at [154, 67] on label at bounding box center [158, 67] width 16 height 0
click at [154, 60] on input "checkbox" at bounding box center [154, 60] width 8 height 0
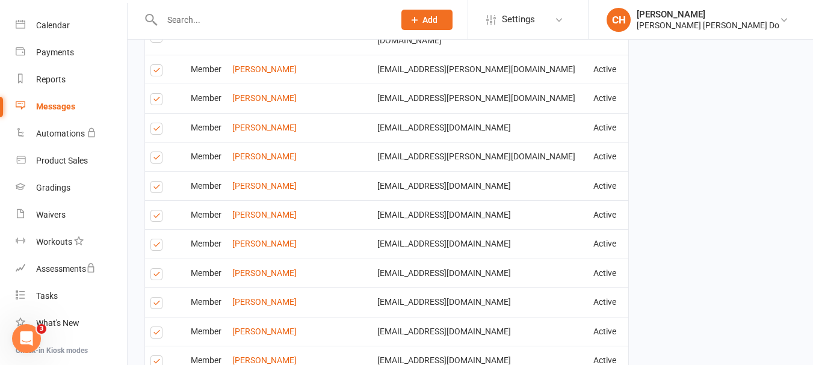
scroll to position [844, 0]
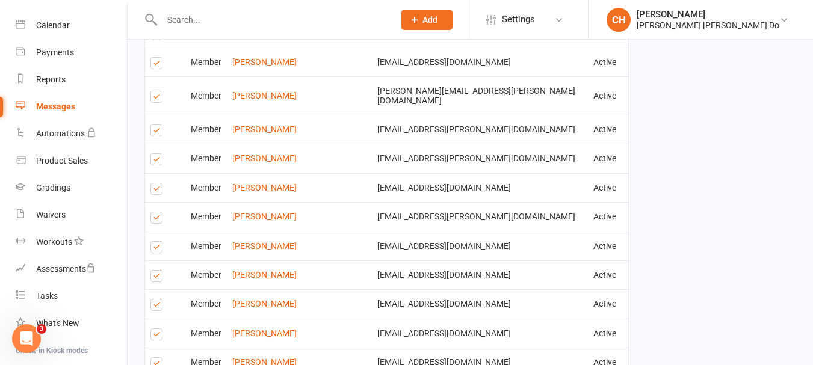
click at [155, 161] on label at bounding box center [158, 161] width 16 height 0
click at [155, 154] on input "checkbox" at bounding box center [154, 154] width 8 height 0
click at [157, 220] on label at bounding box center [158, 220] width 16 height 0
click at [157, 212] on input "checkbox" at bounding box center [154, 212] width 8 height 0
click at [156, 249] on label at bounding box center [158, 249] width 16 height 0
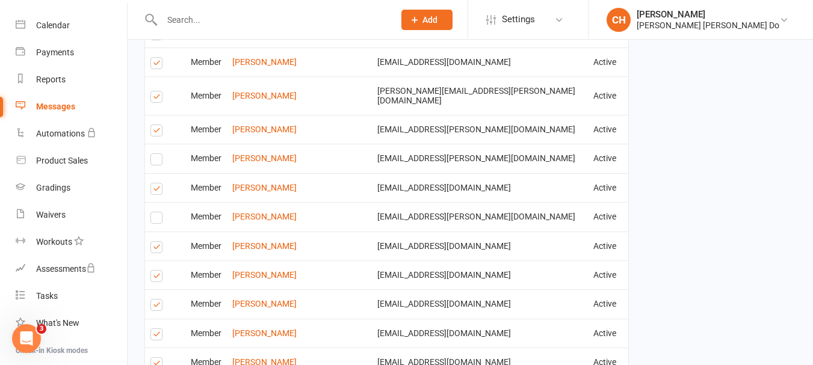
click at [156, 242] on input "checkbox" at bounding box center [154, 242] width 8 height 0
drag, startPoint x: 157, startPoint y: 265, endPoint x: 158, endPoint y: 273, distance: 7.3
click at [158, 278] on label at bounding box center [158, 278] width 16 height 0
click at [158, 271] on input "checkbox" at bounding box center [154, 271] width 8 height 0
click at [161, 307] on label at bounding box center [158, 307] width 16 height 0
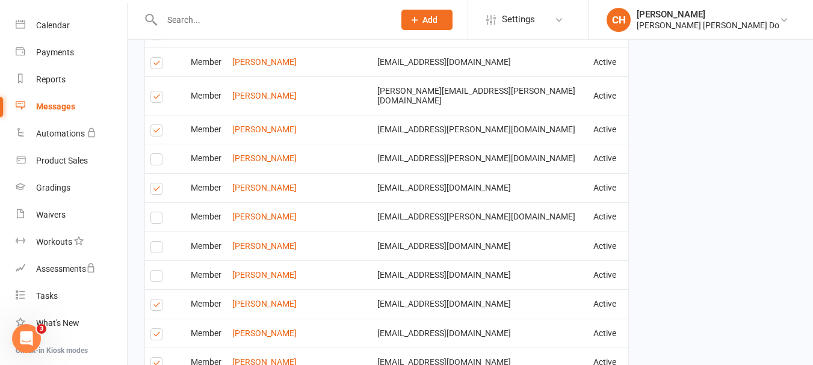
click at [158, 300] on input "checkbox" at bounding box center [154, 300] width 8 height 0
click at [156, 336] on label at bounding box center [158, 336] width 16 height 0
click at [156, 329] on input "checkbox" at bounding box center [154, 329] width 8 height 0
click at [157, 365] on label at bounding box center [158, 365] width 16 height 0
click at [157, 358] on input "checkbox" at bounding box center [154, 358] width 8 height 0
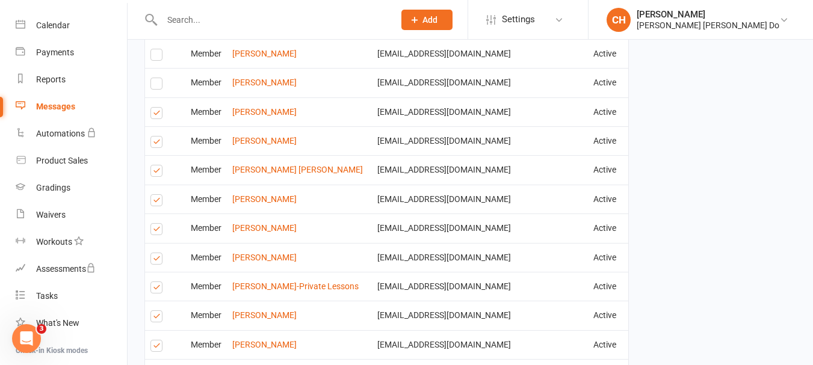
scroll to position [1145, 0]
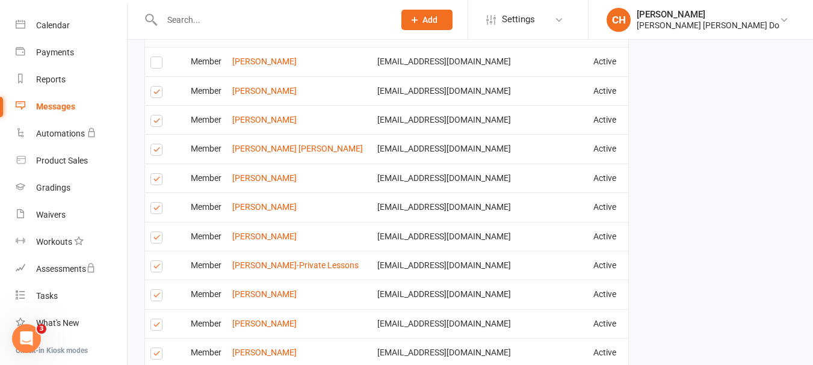
click at [155, 94] on label at bounding box center [158, 94] width 16 height 0
click at [155, 87] on input "checkbox" at bounding box center [154, 87] width 8 height 0
click at [158, 210] on label at bounding box center [158, 210] width 16 height 0
click at [158, 203] on input "checkbox" at bounding box center [154, 203] width 8 height 0
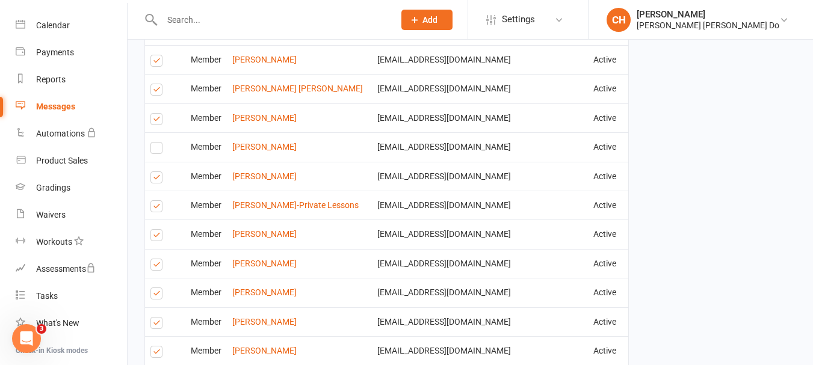
click at [158, 179] on label at bounding box center [158, 179] width 16 height 0
click at [158, 172] on input "checkbox" at bounding box center [154, 172] width 8 height 0
click at [156, 208] on label at bounding box center [158, 208] width 16 height 0
click at [156, 201] on input "checkbox" at bounding box center [154, 201] width 8 height 0
click at [157, 237] on label at bounding box center [158, 237] width 16 height 0
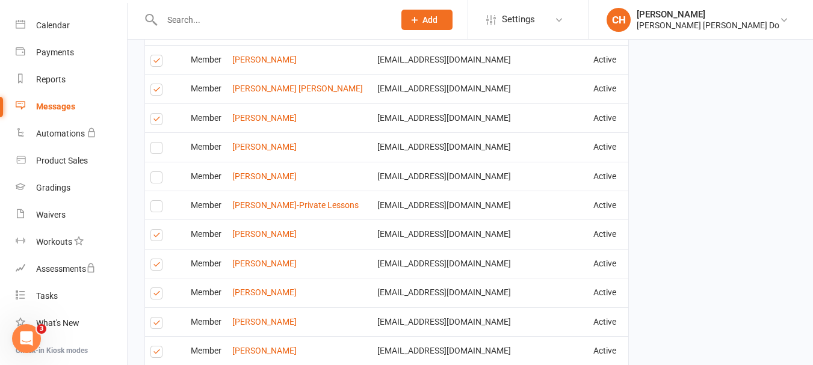
click at [157, 230] on input "checkbox" at bounding box center [154, 230] width 8 height 0
click at [156, 267] on label at bounding box center [158, 267] width 16 height 0
click at [156, 259] on input "checkbox" at bounding box center [154, 259] width 8 height 0
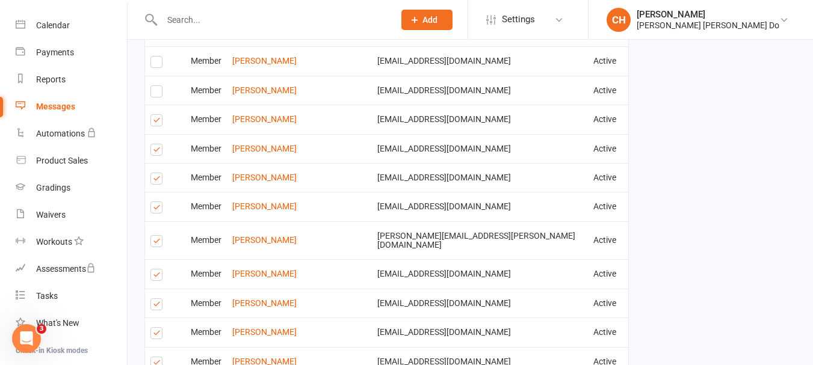
scroll to position [1385, 0]
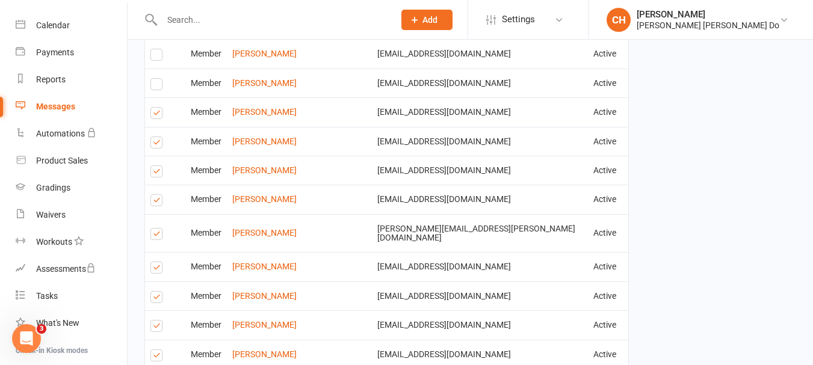
click at [156, 115] on label at bounding box center [158, 115] width 16 height 0
click at [156, 108] on input "checkbox" at bounding box center [154, 108] width 8 height 0
click at [159, 173] on label at bounding box center [158, 173] width 16 height 0
click at [158, 166] on input "checkbox" at bounding box center [154, 166] width 8 height 0
click at [156, 202] on label at bounding box center [158, 202] width 16 height 0
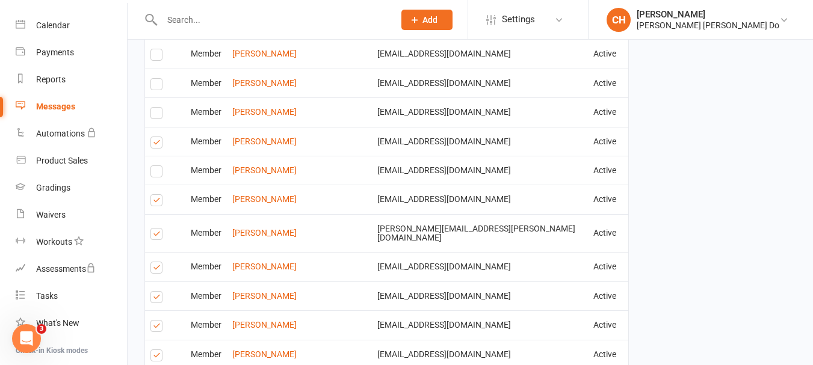
click at [156, 195] on input "checkbox" at bounding box center [154, 195] width 8 height 0
click at [156, 236] on label at bounding box center [158, 236] width 16 height 0
click at [156, 229] on input "checkbox" at bounding box center [154, 229] width 8 height 0
click at [157, 270] on label at bounding box center [158, 270] width 16 height 0
click at [157, 262] on input "checkbox" at bounding box center [154, 262] width 8 height 0
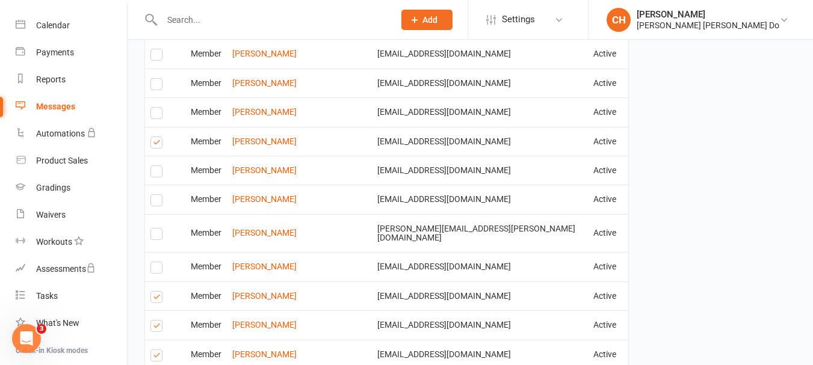
click at [159, 299] on label at bounding box center [158, 299] width 16 height 0
click at [158, 292] on input "checkbox" at bounding box center [154, 292] width 8 height 0
click at [156, 328] on label at bounding box center [158, 328] width 16 height 0
click at [156, 321] on input "checkbox" at bounding box center [154, 321] width 8 height 0
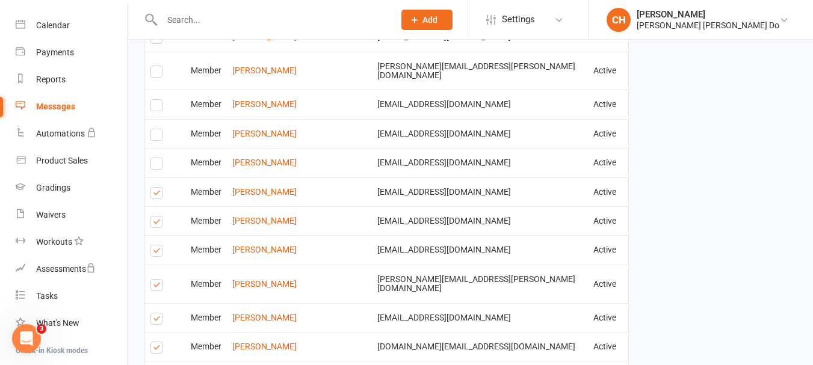
scroll to position [1566, 0]
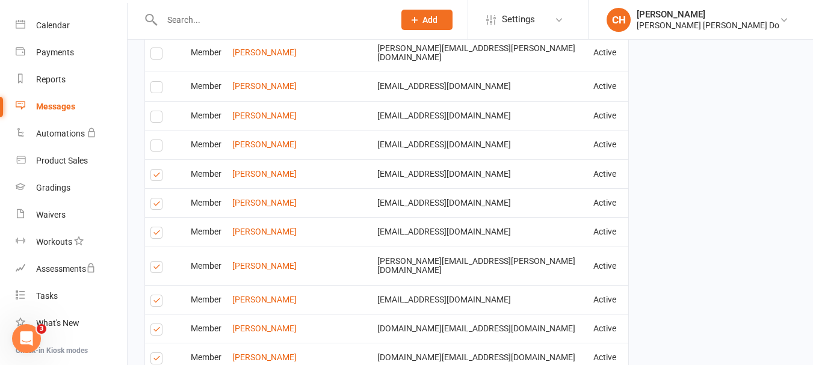
click at [157, 177] on label at bounding box center [158, 177] width 16 height 0
click at [157, 170] on input "checkbox" at bounding box center [154, 170] width 8 height 0
click at [154, 206] on label at bounding box center [158, 206] width 16 height 0
click at [154, 199] on input "checkbox" at bounding box center [154, 199] width 8 height 0
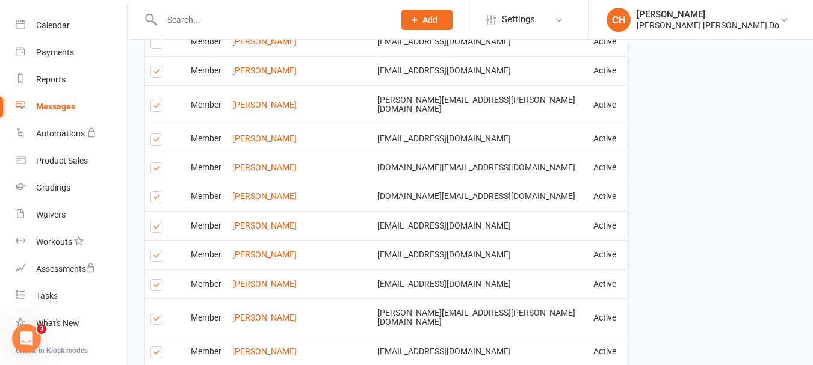
scroll to position [1746, 0]
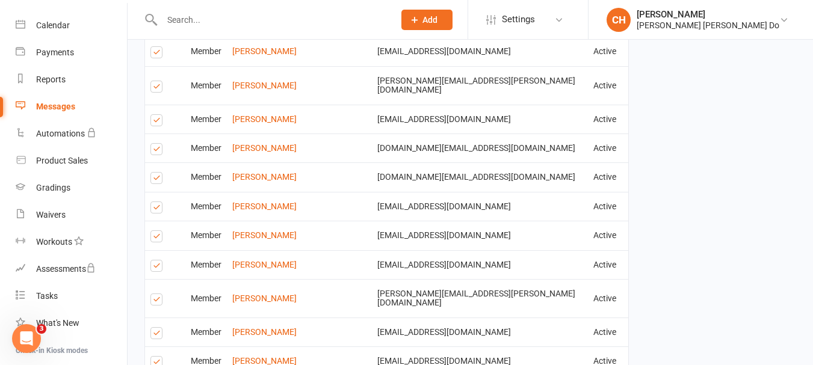
click at [159, 180] on label at bounding box center [158, 180] width 16 height 0
click at [158, 173] on input "checkbox" at bounding box center [154, 173] width 8 height 0
click at [155, 209] on label at bounding box center [158, 209] width 16 height 0
click at [155, 202] on input "checkbox" at bounding box center [154, 202] width 8 height 0
click at [155, 238] on label at bounding box center [158, 238] width 16 height 0
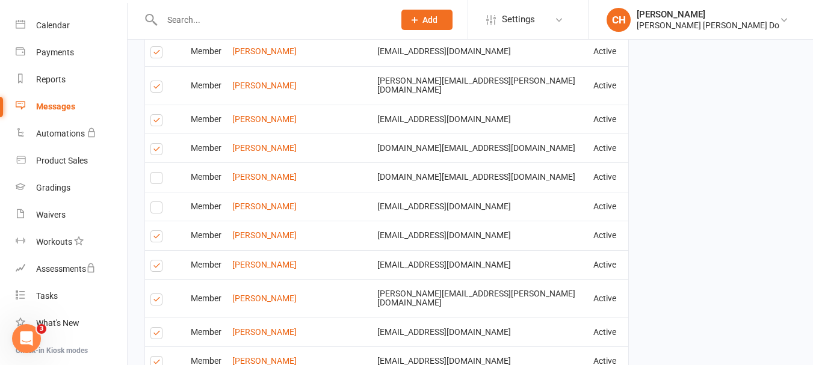
click at [155, 231] on input "checkbox" at bounding box center [154, 231] width 8 height 0
click at [153, 268] on label at bounding box center [158, 268] width 16 height 0
click at [153, 260] on input "checkbox" at bounding box center [154, 260] width 8 height 0
click at [156, 301] on label at bounding box center [158, 301] width 16 height 0
click at [156, 294] on input "checkbox" at bounding box center [154, 294] width 8 height 0
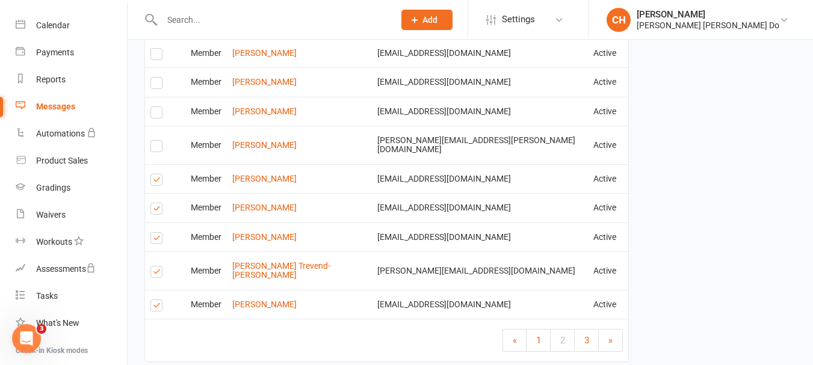
scroll to position [1927, 0]
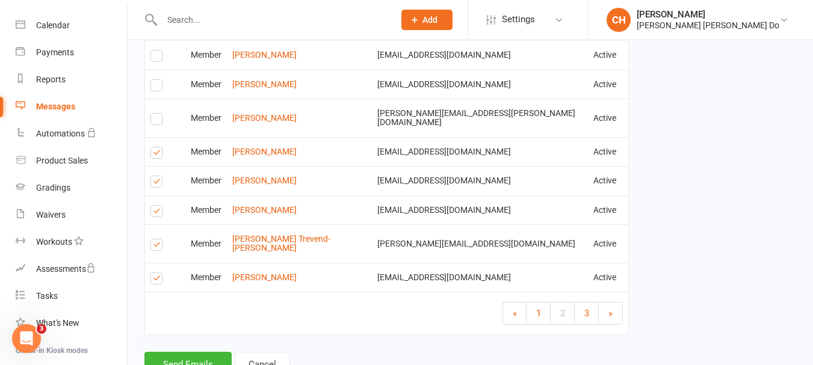
click at [159, 183] on label at bounding box center [158, 183] width 16 height 0
click at [158, 176] on input "checkbox" at bounding box center [154, 176] width 8 height 0
click at [158, 247] on label at bounding box center [158, 247] width 16 height 0
click at [158, 239] on input "checkbox" at bounding box center [154, 239] width 8 height 0
click at [584, 303] on link "3" at bounding box center [587, 314] width 24 height 22
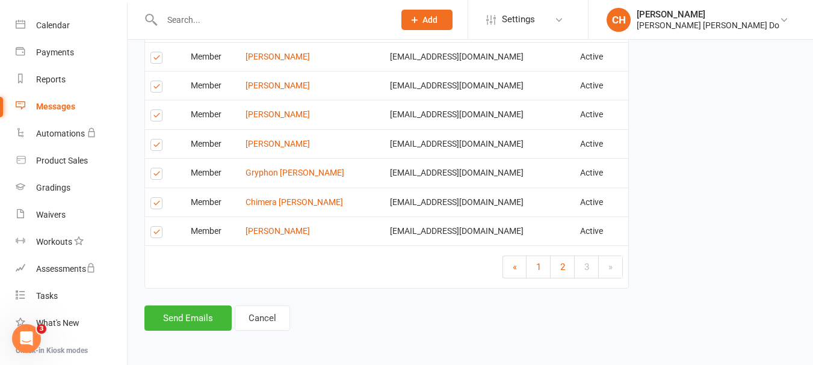
scroll to position [675, 0]
click at [152, 234] on label at bounding box center [158, 234] width 16 height 0
click at [152, 227] on input "checkbox" at bounding box center [154, 227] width 8 height 0
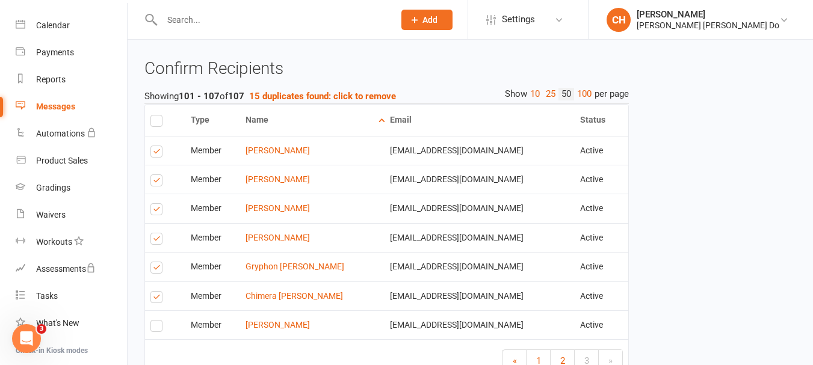
scroll to position [555, 0]
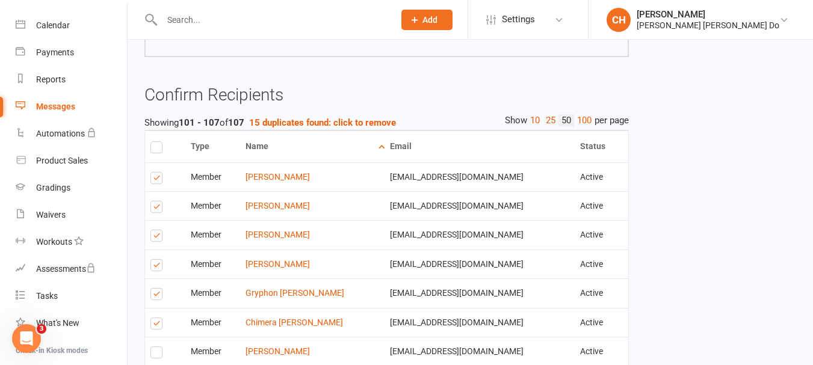
click at [157, 180] on label at bounding box center [158, 180] width 16 height 0
click at [157, 173] on input "checkbox" at bounding box center [154, 173] width 8 height 0
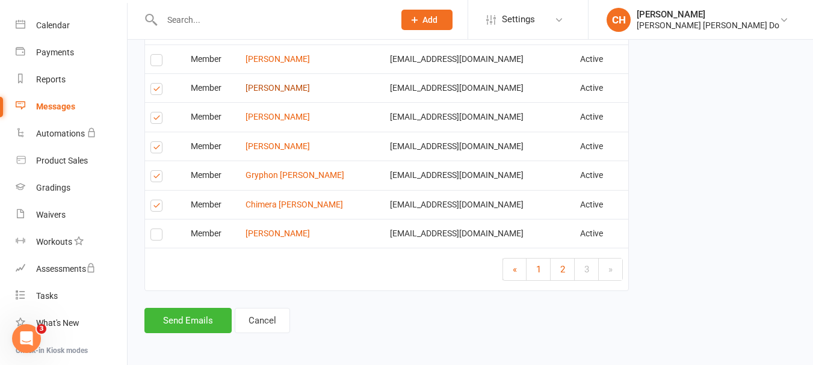
scroll to position [675, 0]
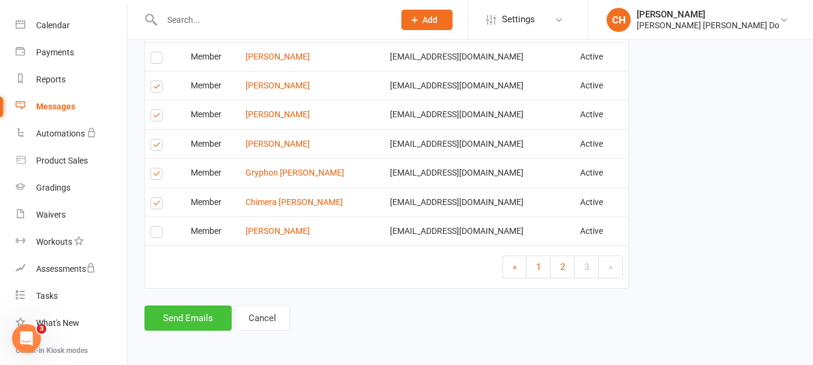
click at [183, 319] on button "Send Emails" at bounding box center [187, 318] width 87 height 25
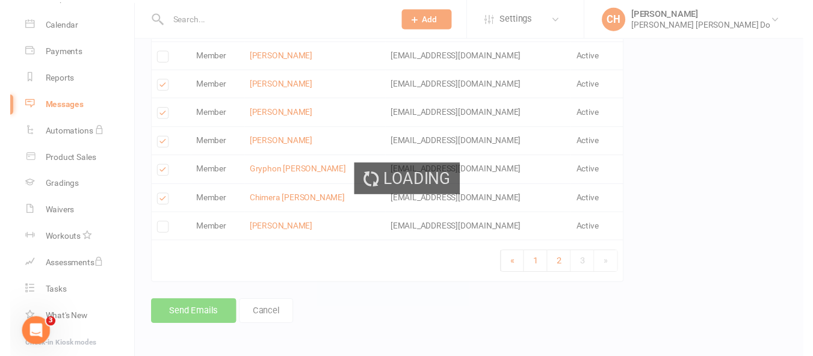
scroll to position [670, 0]
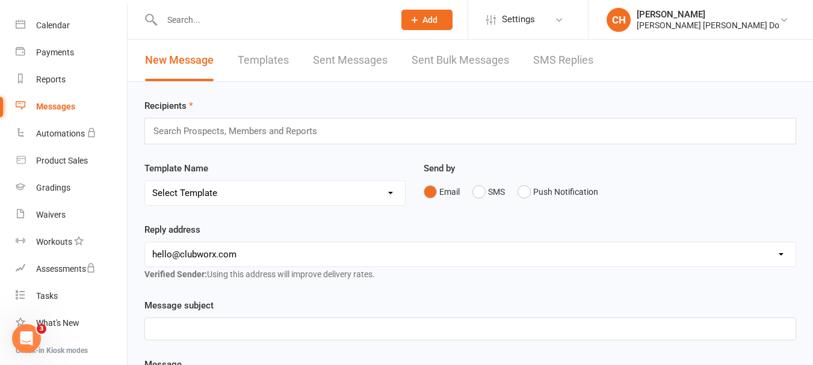
click at [160, 128] on input "text" at bounding box center [240, 131] width 176 height 16
type input "p"
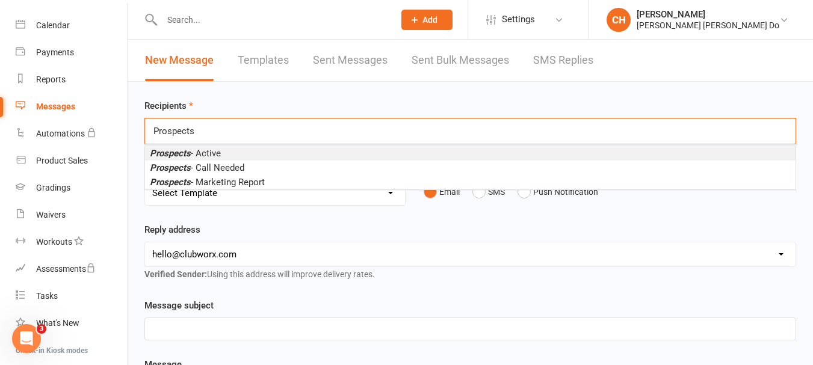
type input "Prospects"
click at [202, 149] on span "Prospects - Active" at bounding box center [185, 153] width 71 height 11
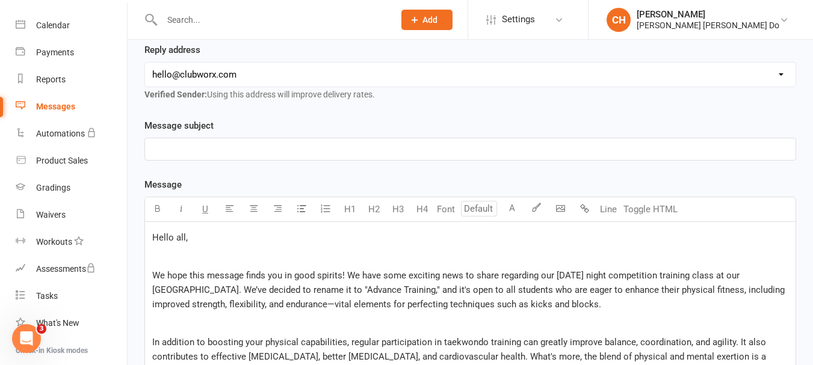
scroll to position [223, 0]
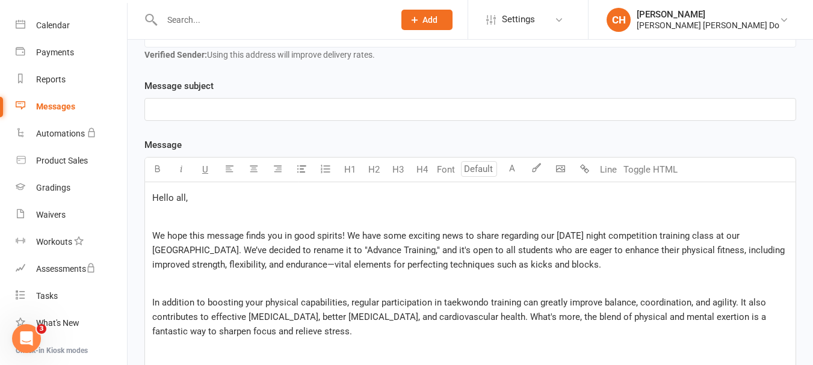
click at [165, 104] on p "﻿" at bounding box center [470, 109] width 636 height 14
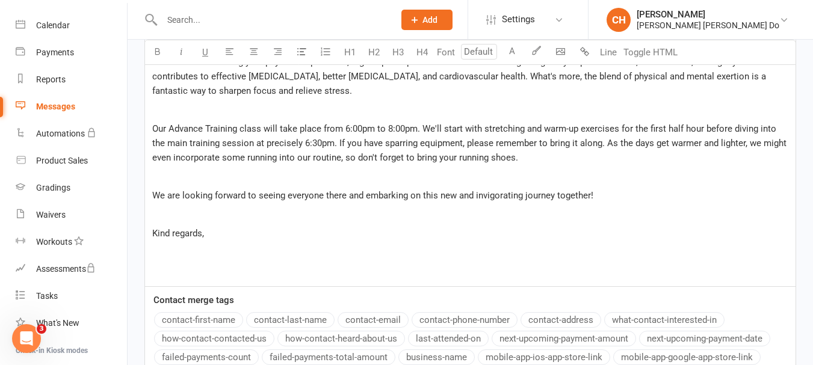
scroll to position [584, 0]
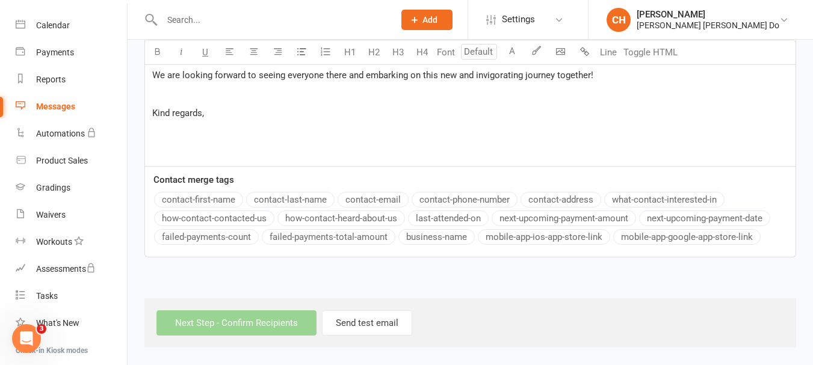
click at [232, 327] on div "Next Step - Confirm Recipients Send test email" at bounding box center [470, 322] width 652 height 49
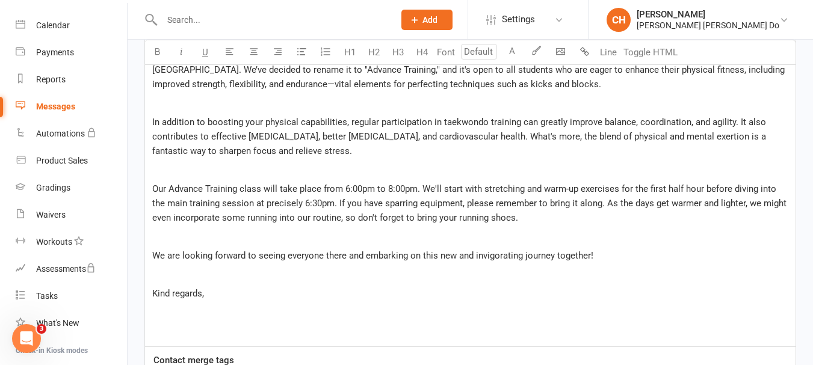
click at [170, 321] on div "Hello all, ﻿ We hope this message finds you in good spirits! We have some excit…" at bounding box center [470, 174] width 650 height 345
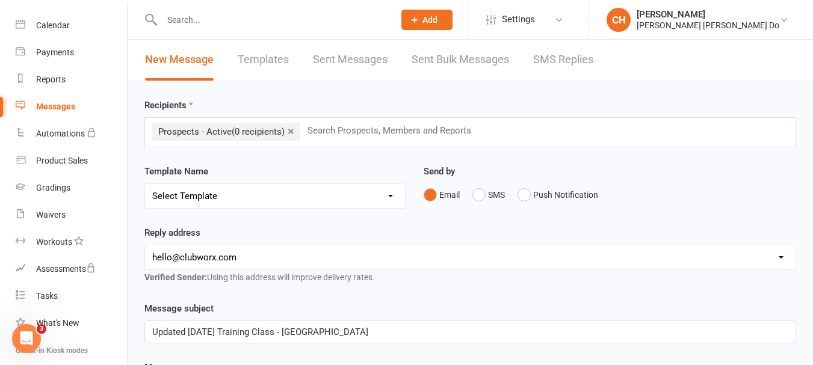
scroll to position [0, 0]
click at [293, 132] on link "×" at bounding box center [291, 131] width 7 height 19
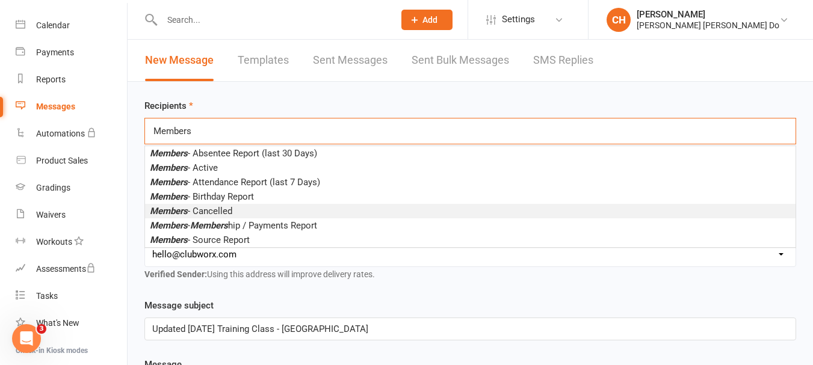
type input "Members"
click at [212, 205] on li "Members - Cancelled" at bounding box center [470, 211] width 650 height 14
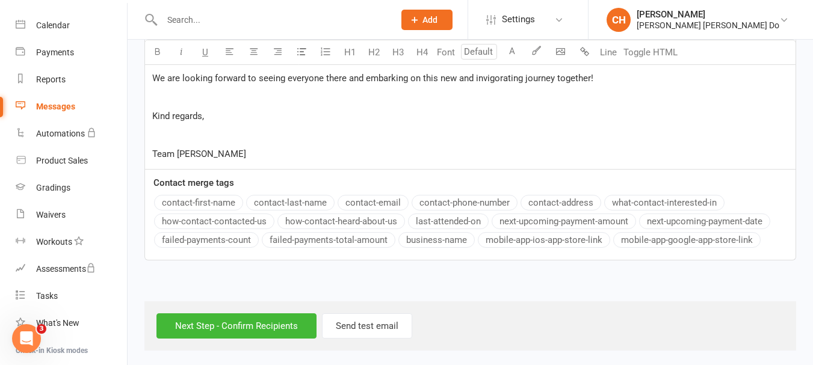
scroll to position [584, 0]
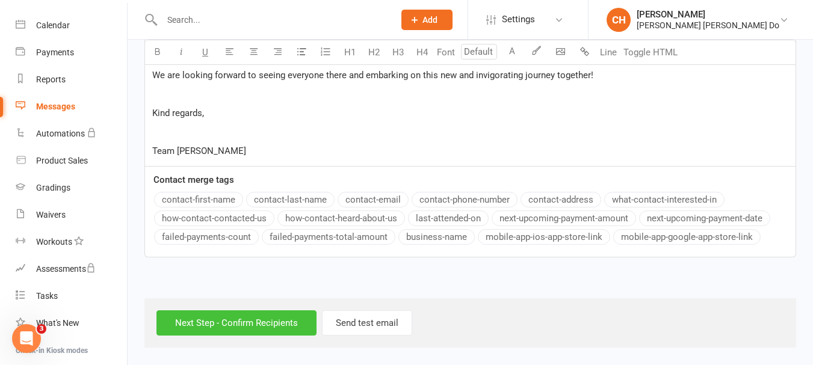
click at [220, 323] on input "Next Step - Confirm Recipients" at bounding box center [236, 322] width 160 height 25
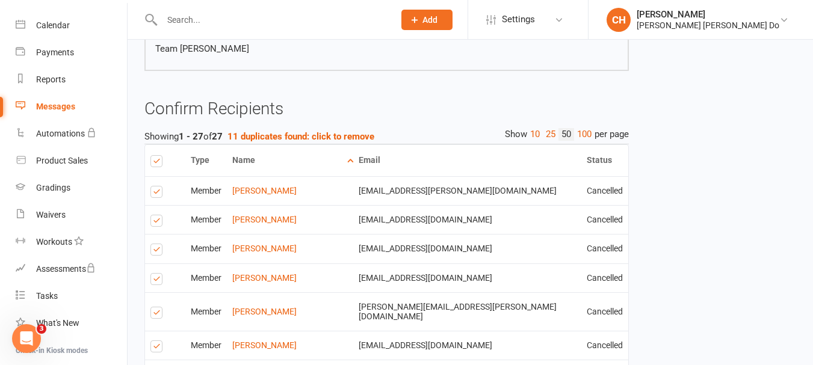
scroll to position [541, 0]
click at [154, 222] on label at bounding box center [158, 222] width 16 height 0
click at [154, 215] on input "checkbox" at bounding box center [154, 215] width 8 height 0
click at [157, 193] on label at bounding box center [158, 193] width 16 height 0
click at [157, 186] on input "checkbox" at bounding box center [154, 186] width 8 height 0
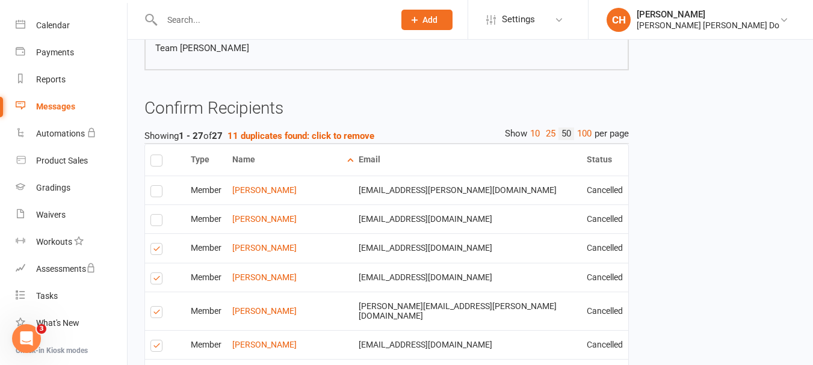
click at [155, 251] on label at bounding box center [158, 251] width 16 height 0
click at [155, 244] on input "checkbox" at bounding box center [154, 244] width 8 height 0
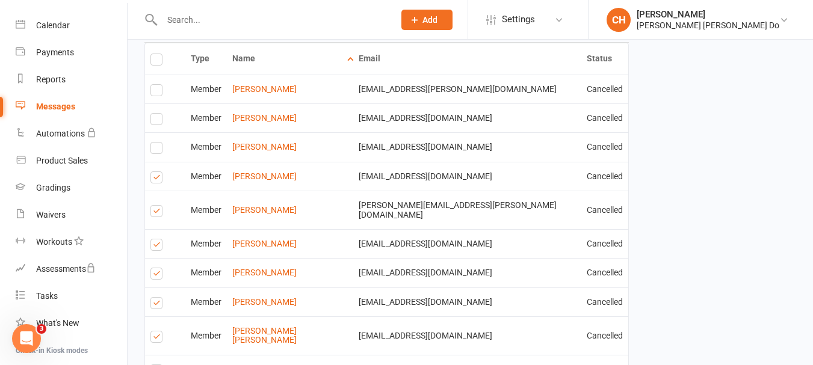
scroll to position [662, 0]
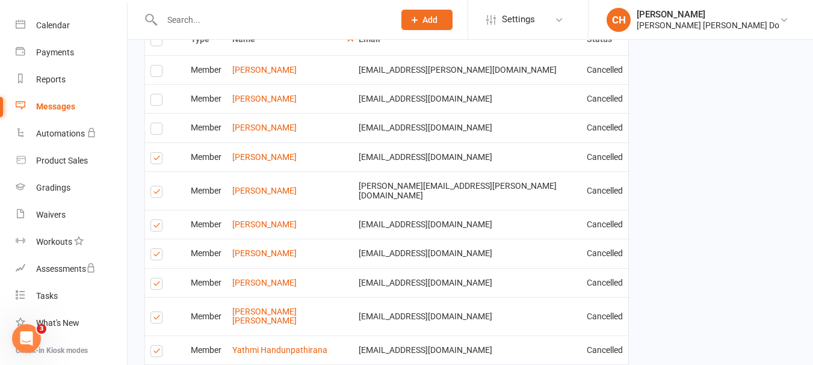
click at [158, 194] on label at bounding box center [158, 194] width 16 height 0
click at [158, 186] on input "checkbox" at bounding box center [154, 186] width 8 height 0
click at [156, 256] on label at bounding box center [158, 256] width 16 height 0
click at [156, 249] on input "checkbox" at bounding box center [154, 249] width 8 height 0
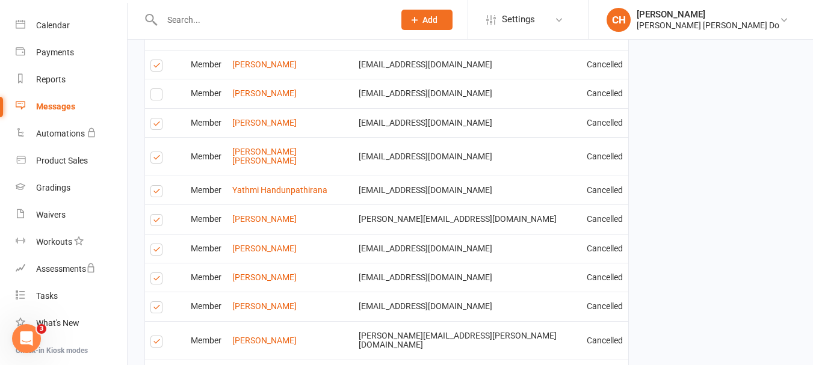
scroll to position [842, 0]
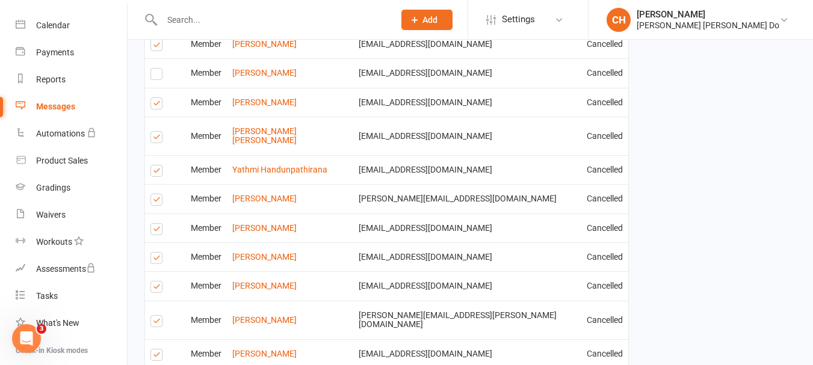
click at [155, 260] on label at bounding box center [158, 260] width 16 height 0
click at [155, 253] on input "checkbox" at bounding box center [154, 253] width 8 height 0
click at [156, 289] on label at bounding box center [158, 289] width 16 height 0
click at [156, 282] on input "checkbox" at bounding box center [154, 282] width 8 height 0
click at [156, 323] on label at bounding box center [158, 323] width 16 height 0
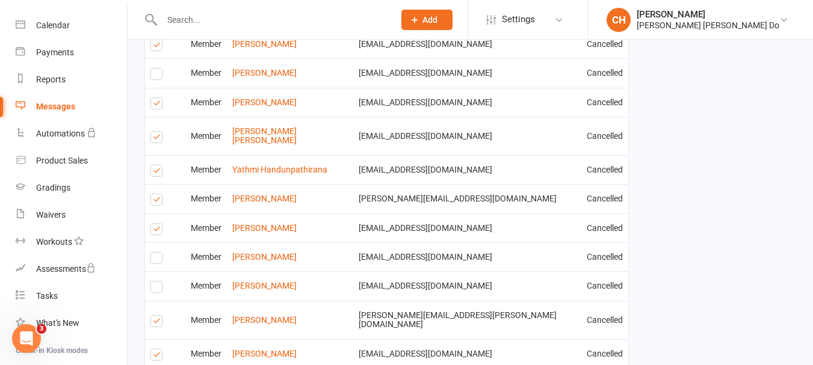
click at [156, 316] on input "checkbox" at bounding box center [154, 316] width 8 height 0
click at [158, 357] on label at bounding box center [158, 357] width 16 height 0
click at [158, 350] on input "checkbox" at bounding box center [154, 350] width 8 height 0
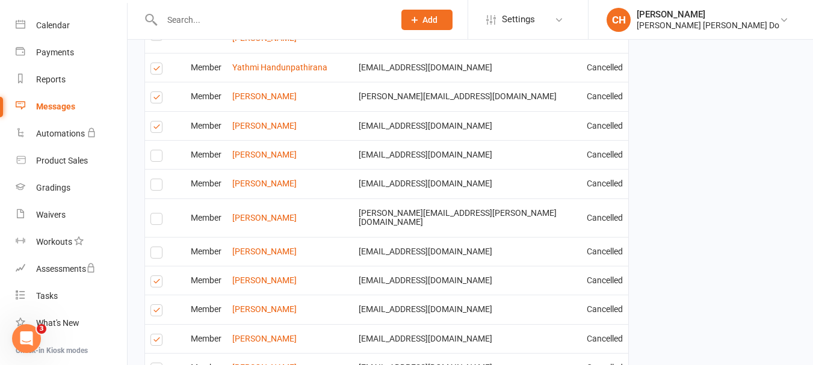
scroll to position [963, 0]
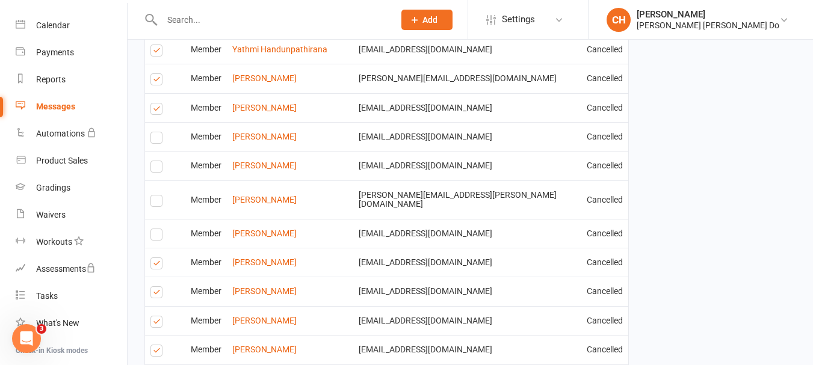
click at [155, 265] on label at bounding box center [158, 265] width 16 height 0
click at [155, 258] on input "checkbox" at bounding box center [154, 258] width 8 height 0
click at [155, 265] on label at bounding box center [158, 265] width 16 height 0
click at [155, 258] on input "checkbox" at bounding box center [154, 258] width 8 height 0
click at [155, 324] on label at bounding box center [158, 324] width 16 height 0
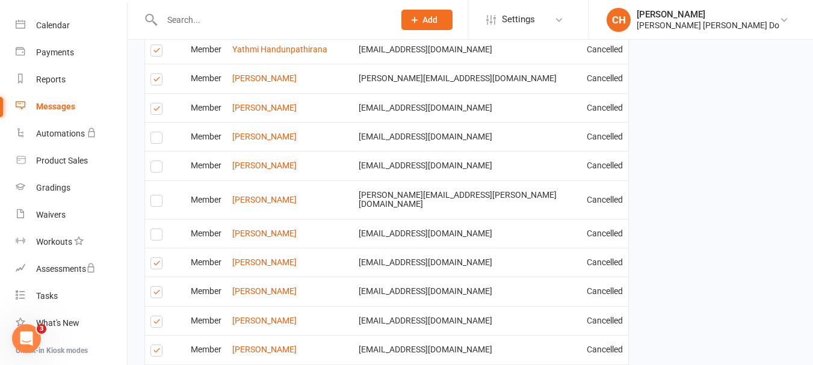
click at [155, 316] on input "checkbox" at bounding box center [154, 316] width 8 height 0
click at [156, 353] on label at bounding box center [158, 353] width 16 height 0
click at [156, 345] on input "checkbox" at bounding box center [154, 345] width 8 height 0
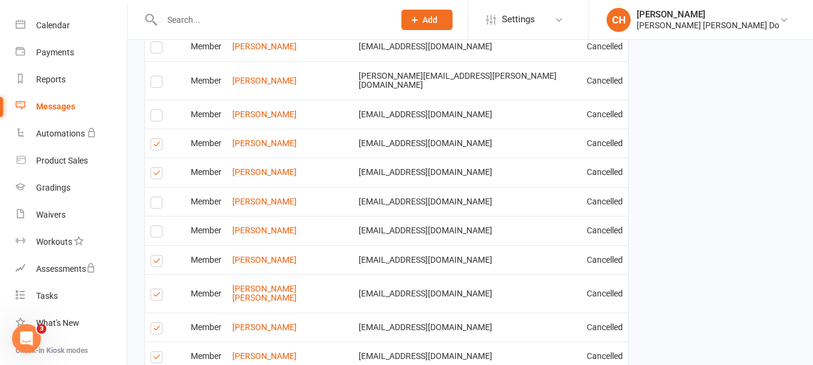
scroll to position [1083, 0]
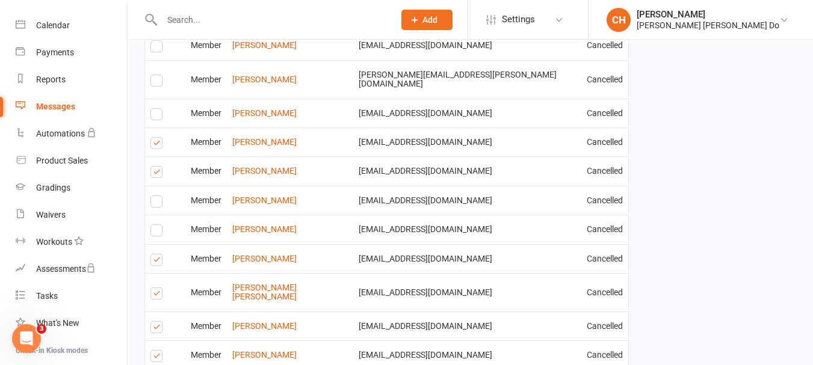
click at [155, 295] on label at bounding box center [158, 295] width 16 height 0
click at [155, 288] on input "checkbox" at bounding box center [154, 288] width 8 height 0
click at [157, 329] on label at bounding box center [158, 329] width 16 height 0
click at [157, 322] on input "checkbox" at bounding box center [154, 322] width 8 height 0
click at [158, 358] on label at bounding box center [158, 358] width 16 height 0
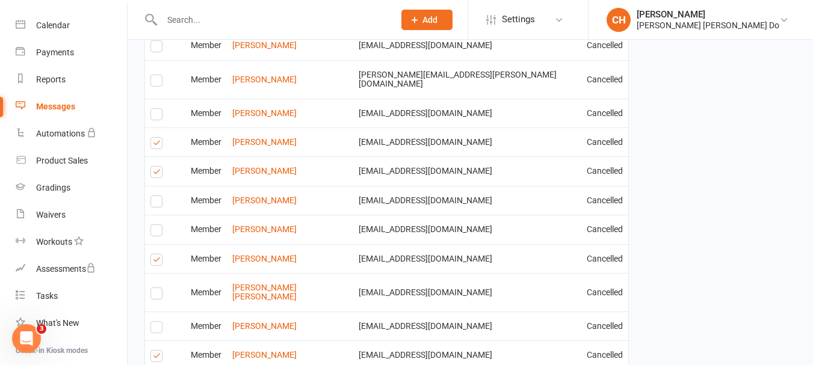
click at [158, 351] on input "checkbox" at bounding box center [154, 351] width 8 height 0
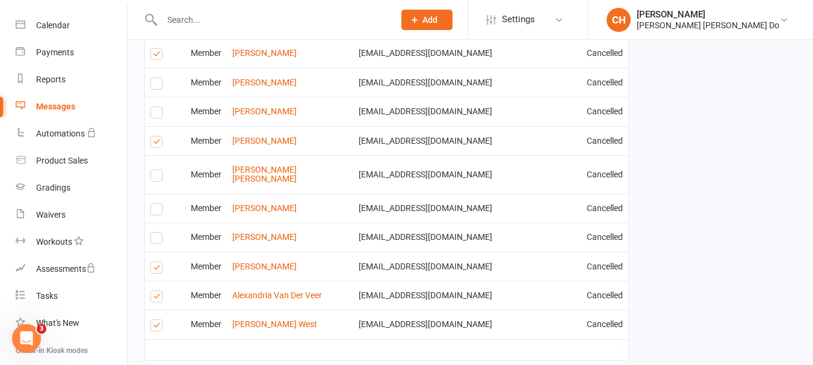
scroll to position [1203, 0]
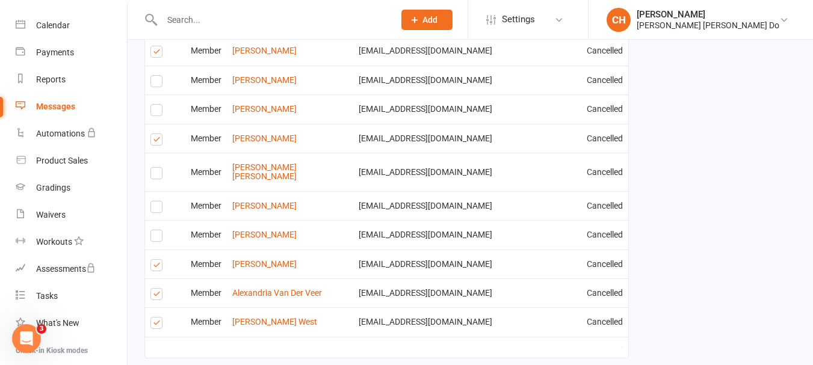
click at [155, 296] on label at bounding box center [158, 296] width 16 height 0
click at [155, 289] on input "checkbox" at bounding box center [154, 289] width 8 height 0
click at [156, 325] on label at bounding box center [158, 325] width 16 height 0
click at [156, 318] on input "checkbox" at bounding box center [154, 318] width 8 height 0
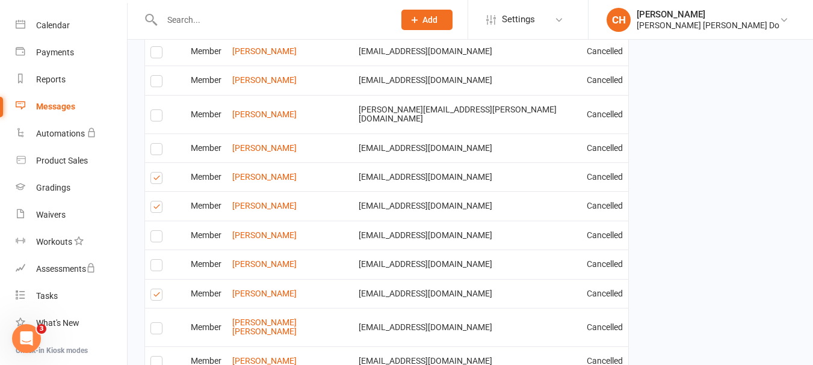
scroll to position [1236, 0]
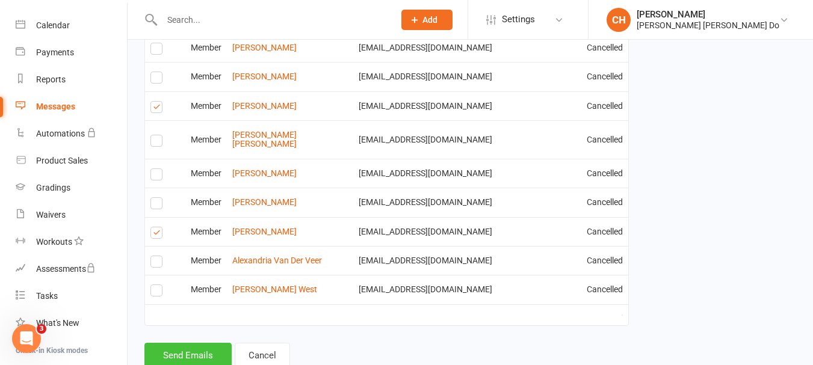
click at [178, 343] on button "Send Emails" at bounding box center [187, 355] width 87 height 25
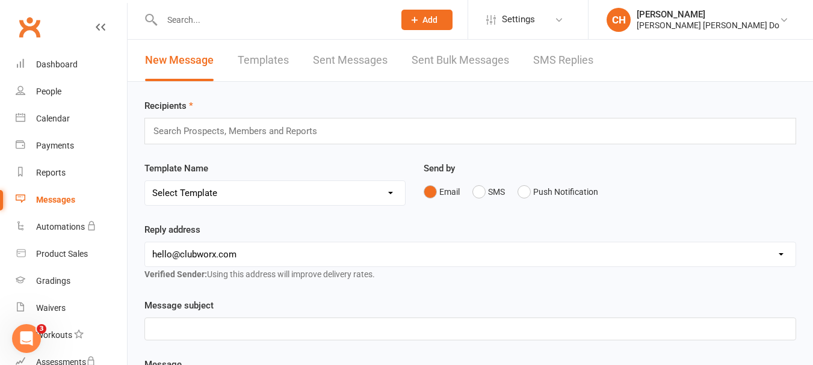
click at [177, 17] on input "text" at bounding box center [271, 19] width 227 height 17
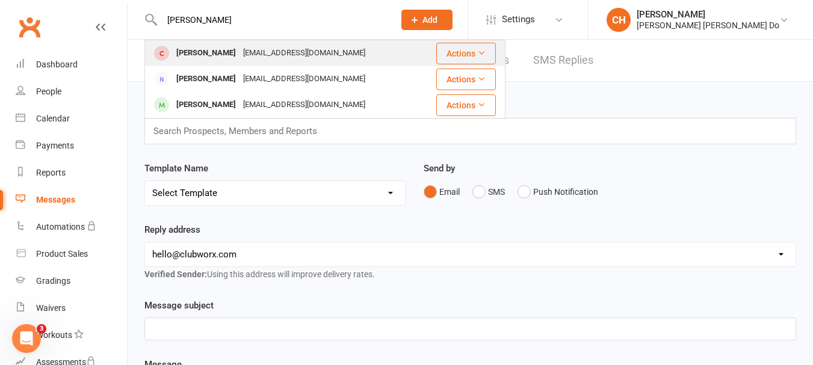
type input "[PERSON_NAME]"
click at [192, 52] on div "[PERSON_NAME]" at bounding box center [206, 53] width 67 height 17
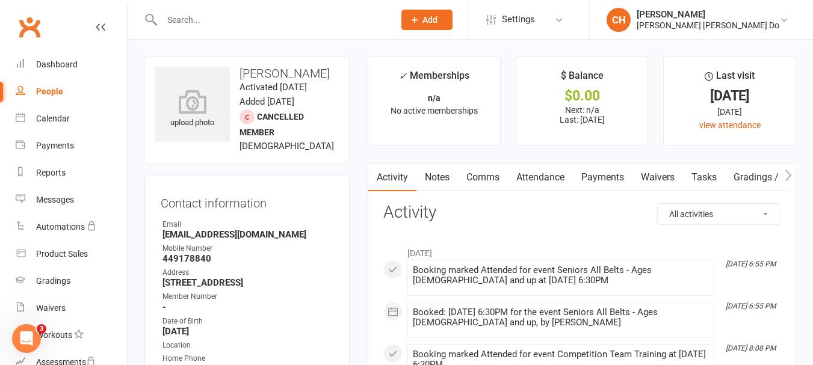
scroll to position [180, 0]
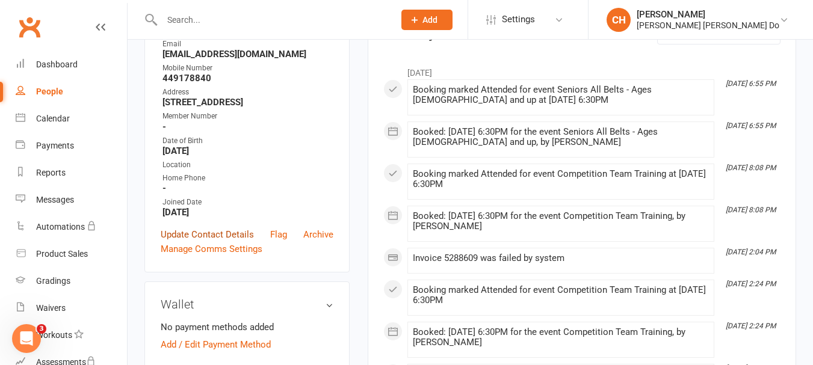
click at [233, 227] on link "Update Contact Details" at bounding box center [207, 234] width 93 height 14
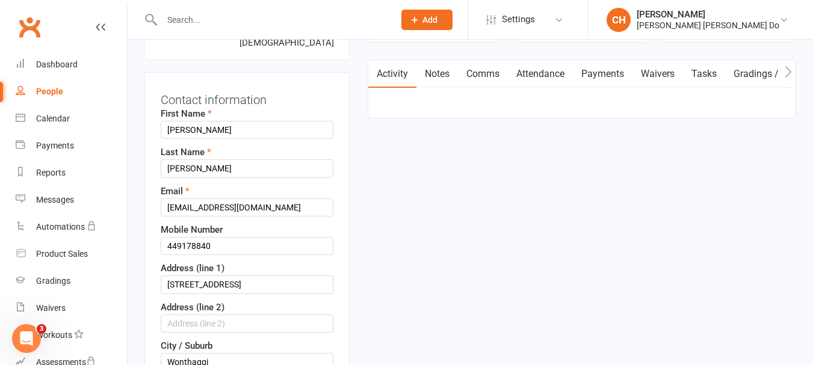
scroll to position [117, 0]
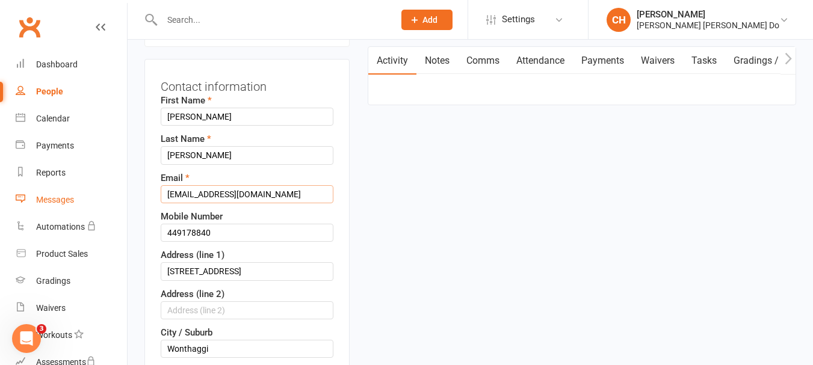
drag, startPoint x: 300, startPoint y: 191, endPoint x: 89, endPoint y: 187, distance: 211.2
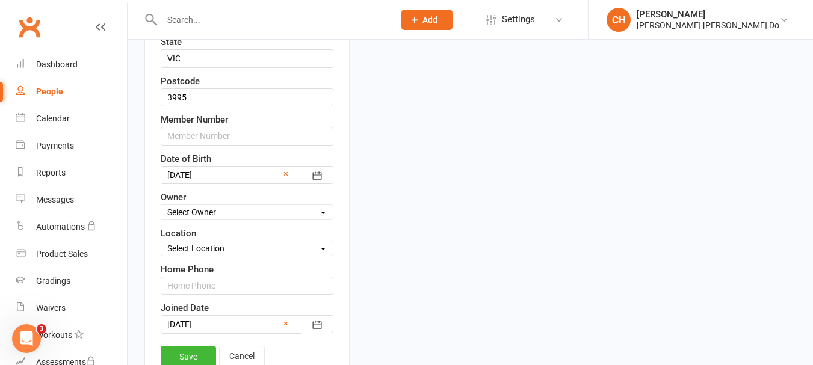
scroll to position [598, 0]
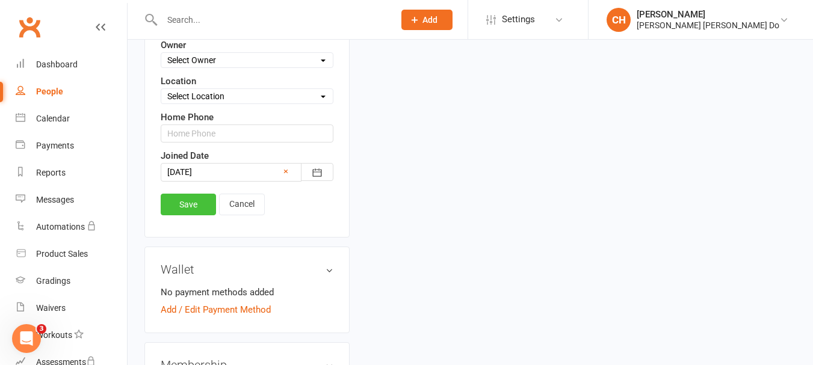
type input "[MEDICAL_DATA]"
click at [178, 205] on link "Save" at bounding box center [188, 205] width 55 height 22
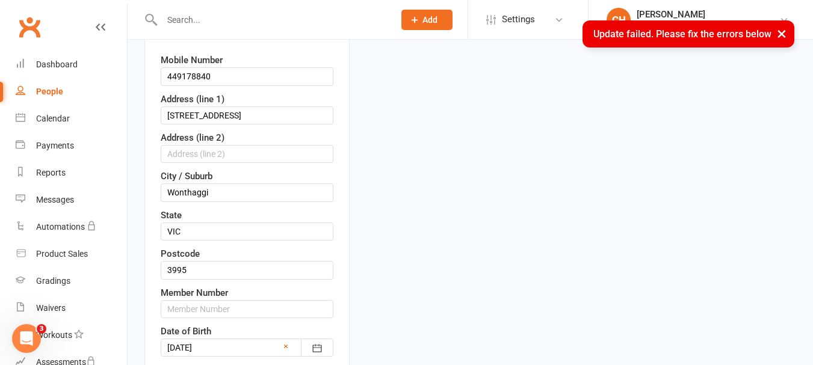
scroll to position [194, 0]
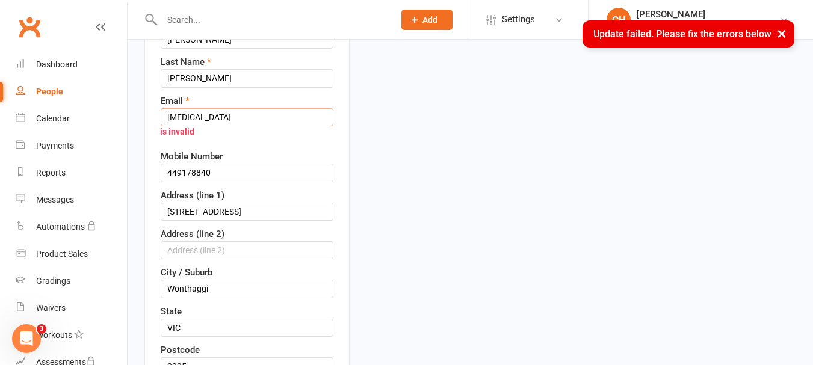
drag, startPoint x: 206, startPoint y: 118, endPoint x: 126, endPoint y: 114, distance: 79.5
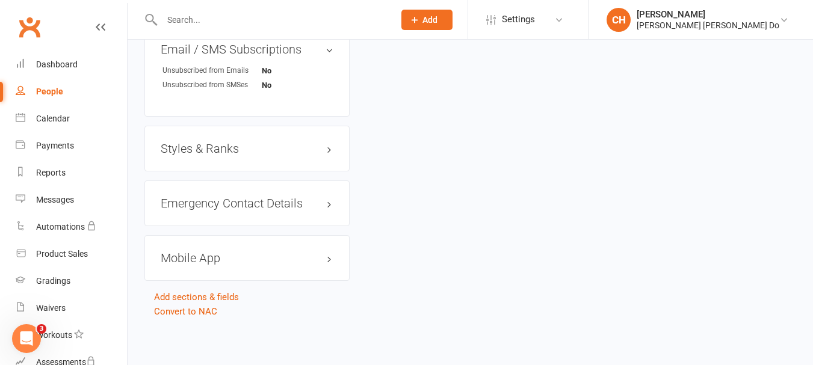
scroll to position [1278, 0]
click at [197, 309] on link "Convert to NAC" at bounding box center [185, 310] width 63 height 11
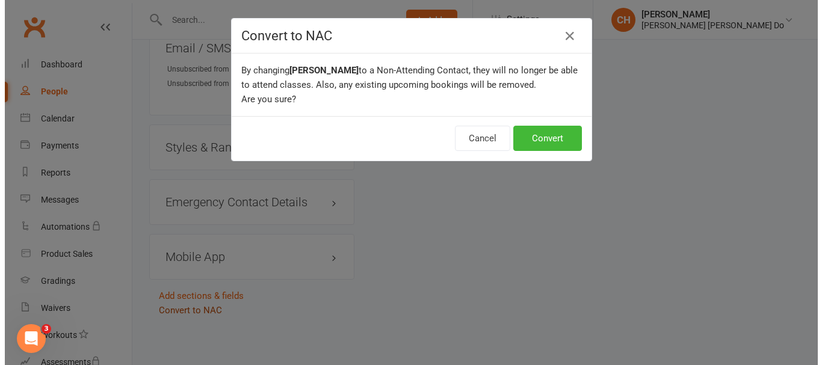
scroll to position [1267, 0]
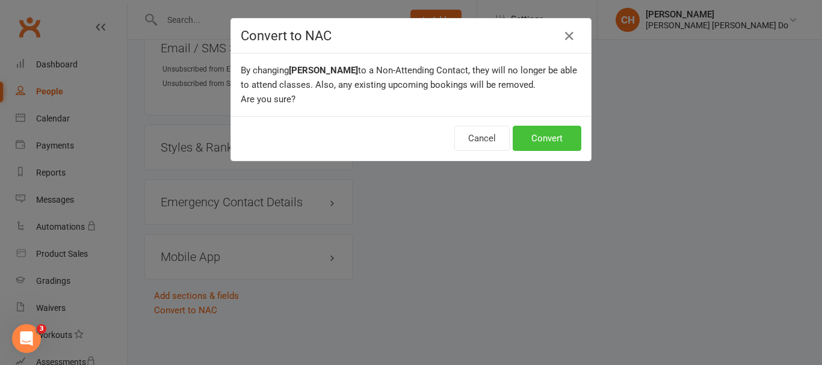
click at [543, 140] on button "Convert" at bounding box center [547, 138] width 69 height 25
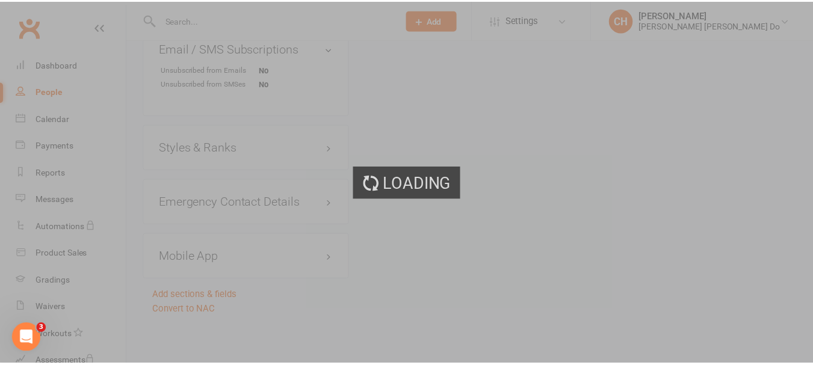
scroll to position [1278, 0]
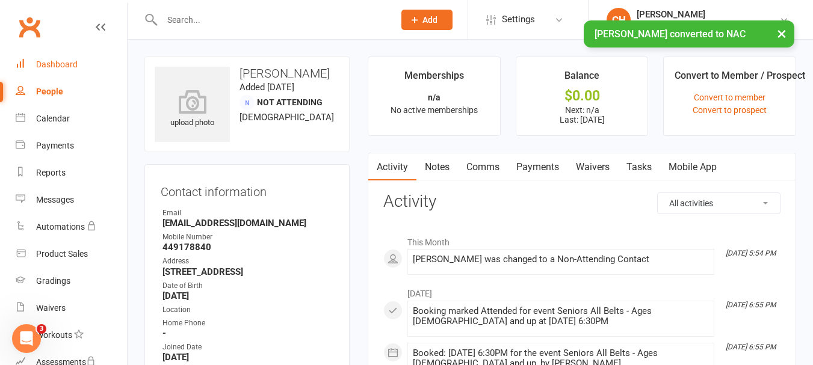
click at [64, 62] on div "Dashboard" at bounding box center [57, 65] width 42 height 10
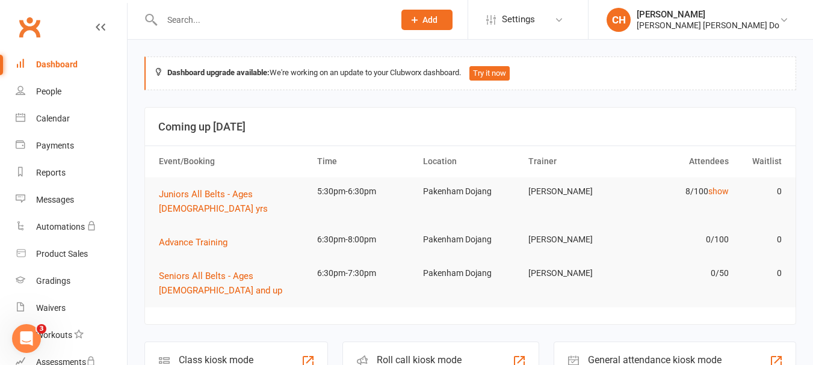
click at [185, 20] on input "text" at bounding box center [271, 19] width 227 height 17
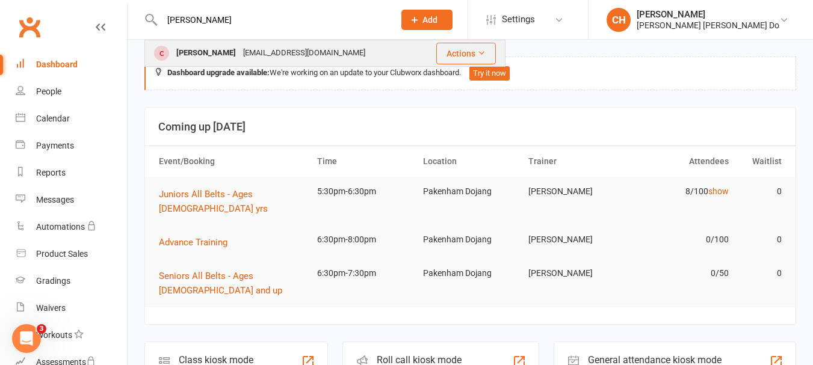
type input "[PERSON_NAME]"
click at [199, 48] on div "[PERSON_NAME]" at bounding box center [206, 53] width 67 height 17
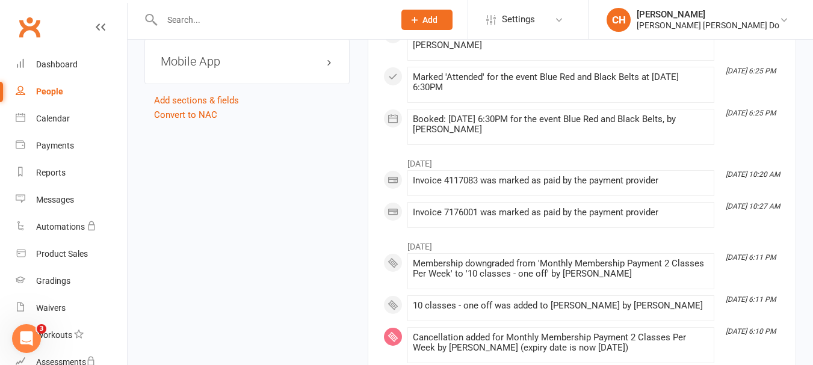
scroll to position [1083, 0]
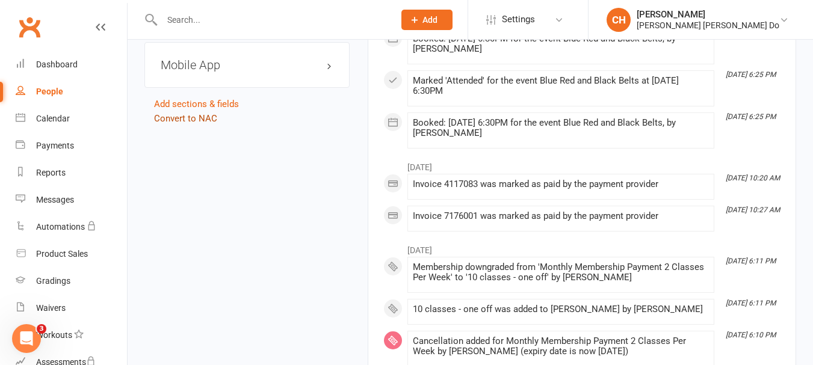
click at [187, 124] on link "Convert to NAC" at bounding box center [185, 118] width 63 height 11
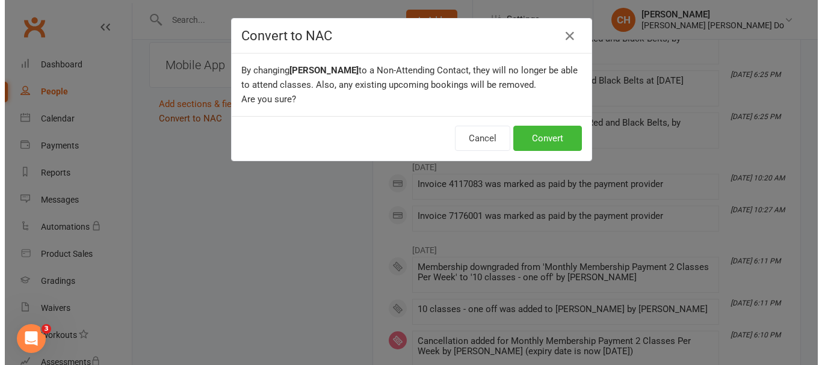
scroll to position [1071, 0]
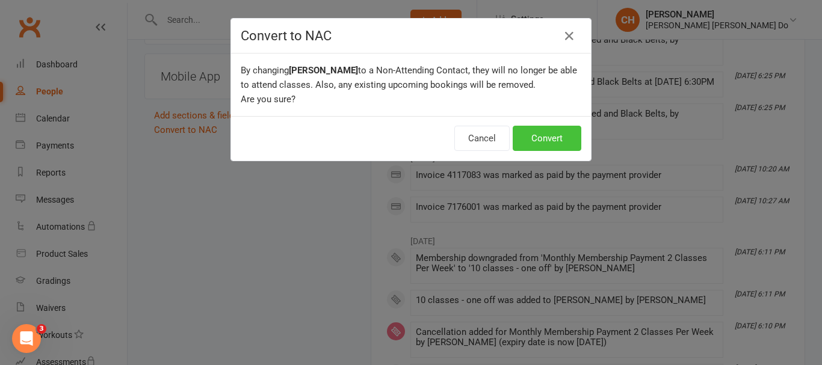
click at [537, 138] on button "Convert" at bounding box center [547, 138] width 69 height 25
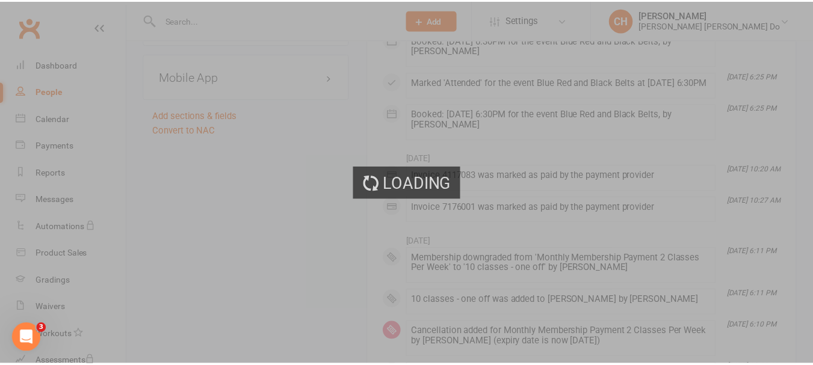
scroll to position [1083, 0]
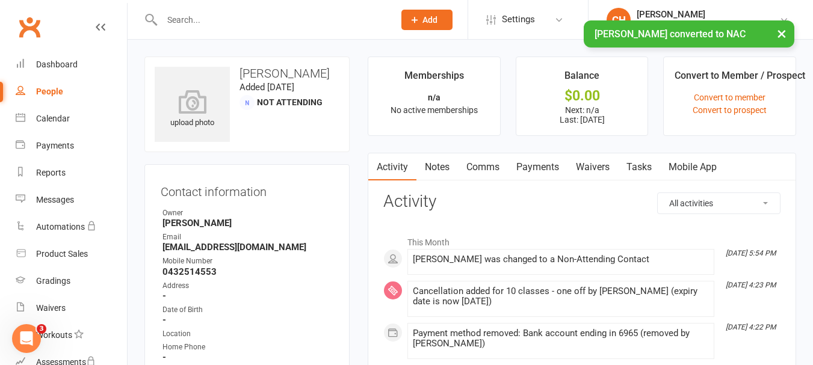
click at [188, 19] on input "text" at bounding box center [271, 19] width 227 height 17
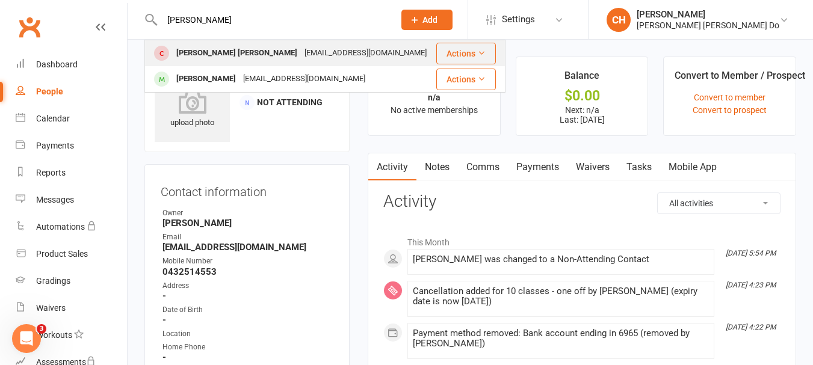
type input "[PERSON_NAME]"
click at [185, 52] on div "[PERSON_NAME] [PERSON_NAME]" at bounding box center [237, 53] width 128 height 17
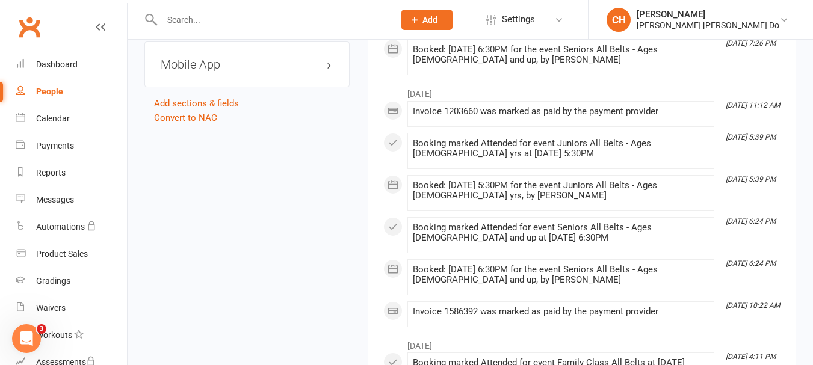
scroll to position [1083, 0]
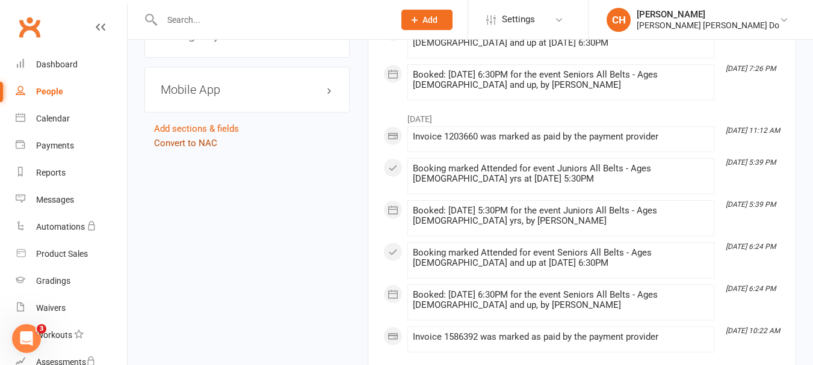
click at [203, 138] on link "Convert to NAC" at bounding box center [185, 143] width 63 height 11
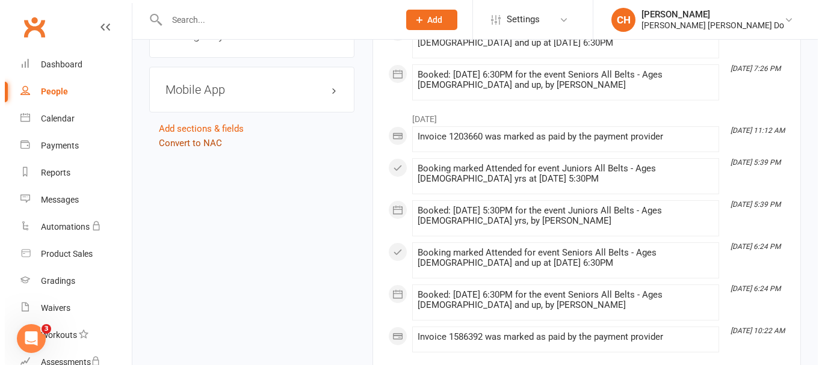
scroll to position [1071, 0]
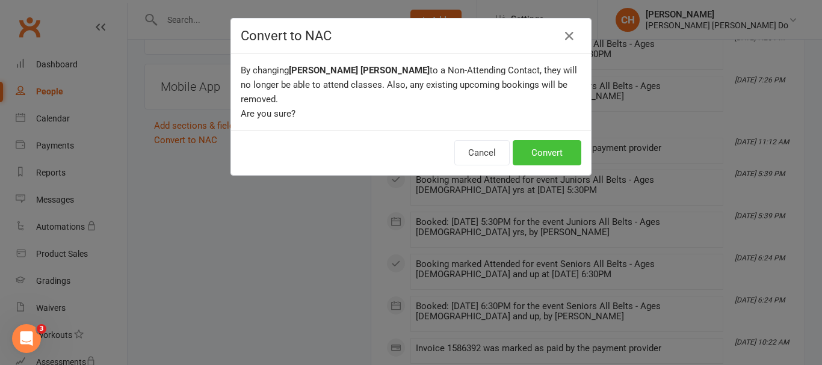
click at [538, 140] on button "Convert" at bounding box center [547, 152] width 69 height 25
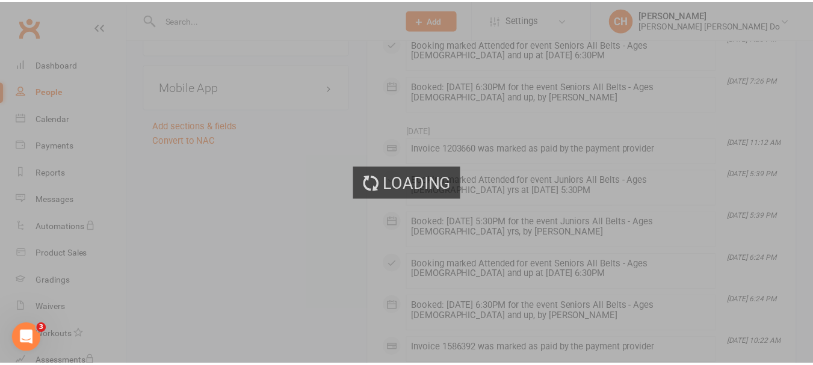
scroll to position [1083, 0]
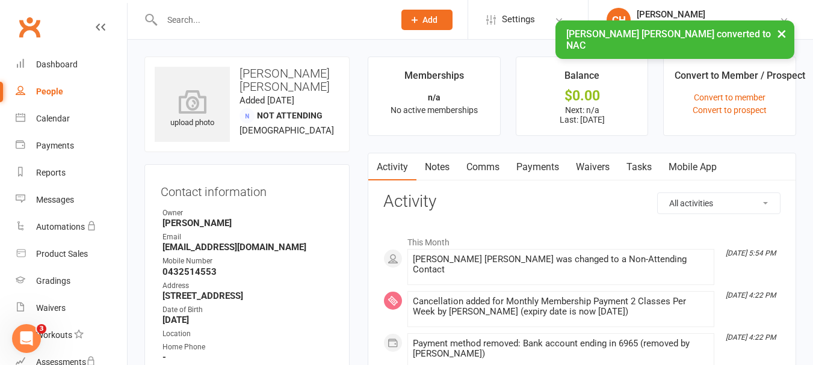
click at [172, 18] on input "text" at bounding box center [271, 19] width 227 height 17
click at [60, 62] on div "Dashboard" at bounding box center [57, 65] width 42 height 10
